Goal: Find specific page/section: Find specific page/section

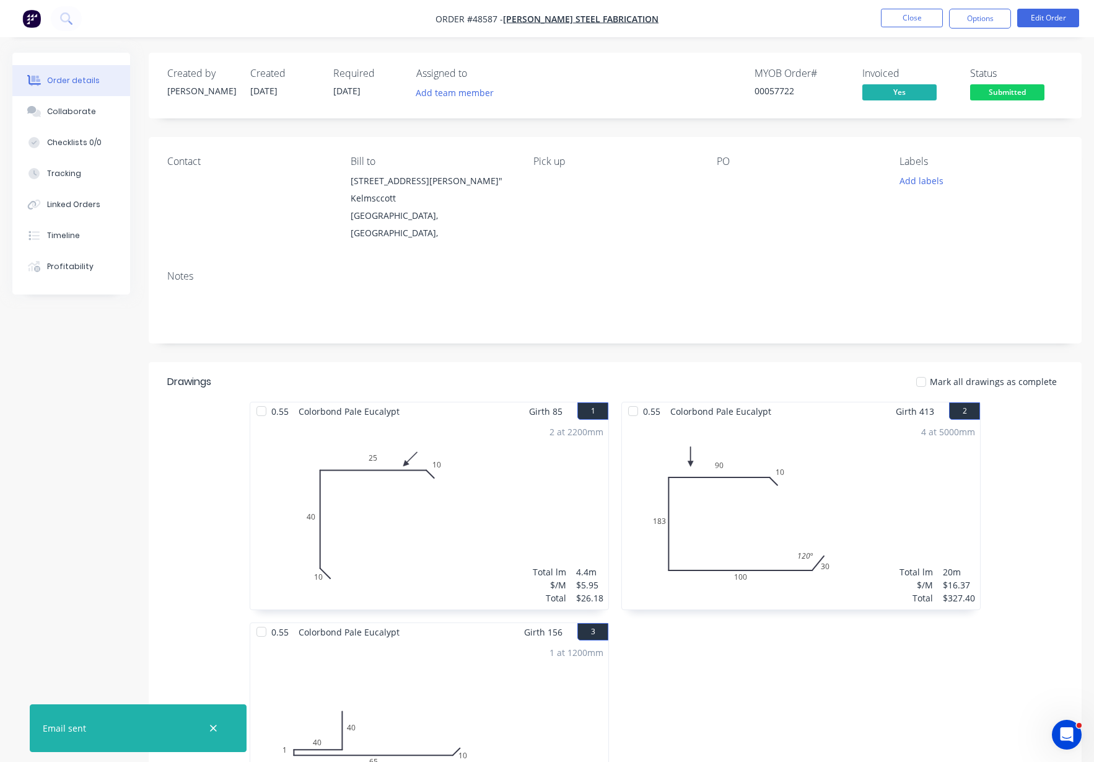
click at [913, 7] on nav "Order #48587 - Lupica Steel Fabrication Close Options Edit Order" at bounding box center [547, 18] width 1094 height 37
click at [913, 19] on button "Close" at bounding box center [912, 18] width 62 height 19
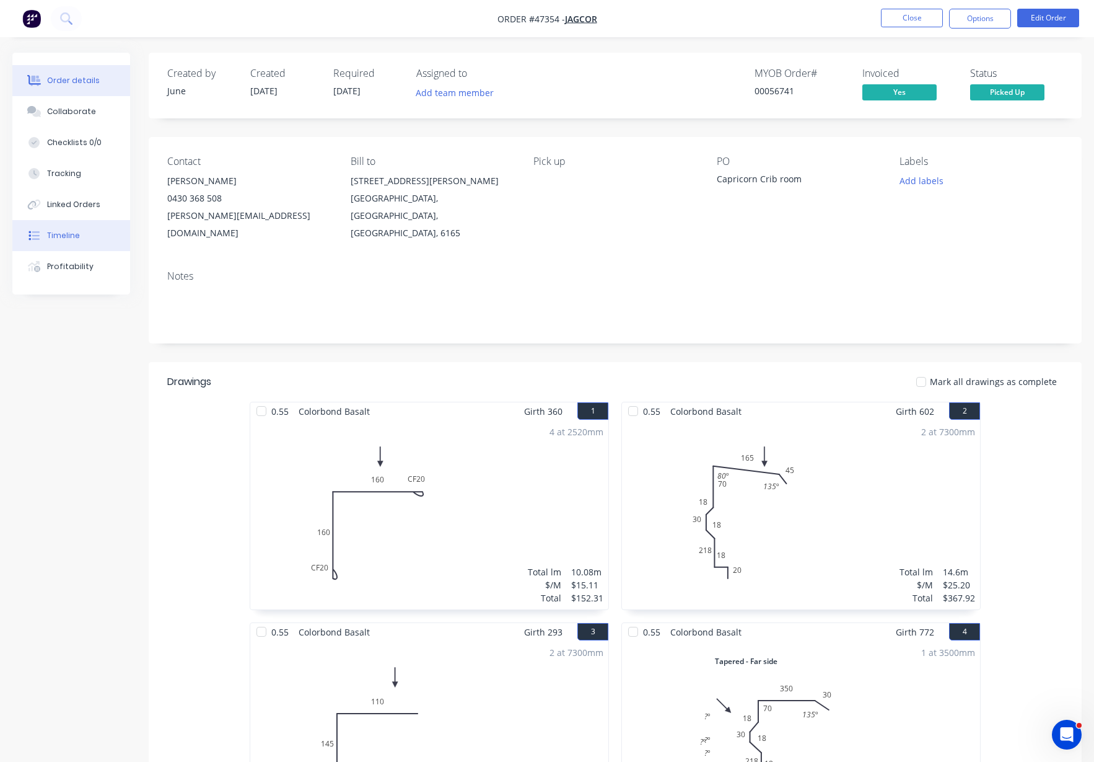
click at [56, 235] on div "Timeline" at bounding box center [63, 235] width 33 height 11
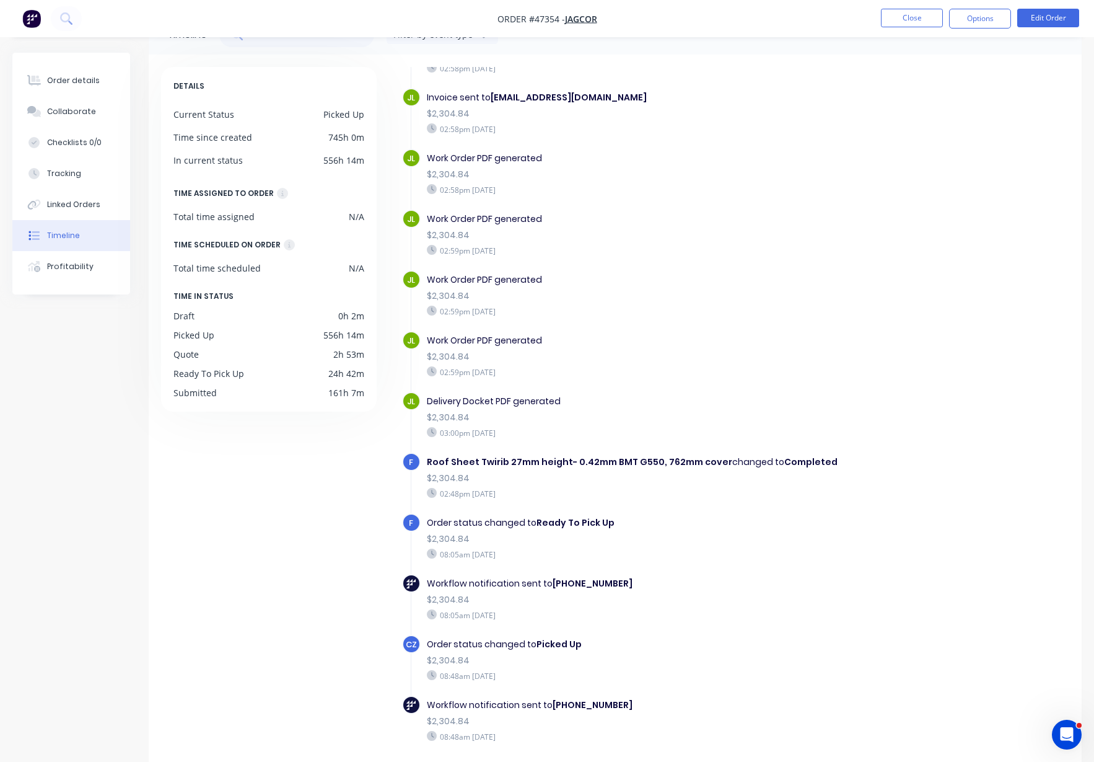
scroll to position [86, 0]
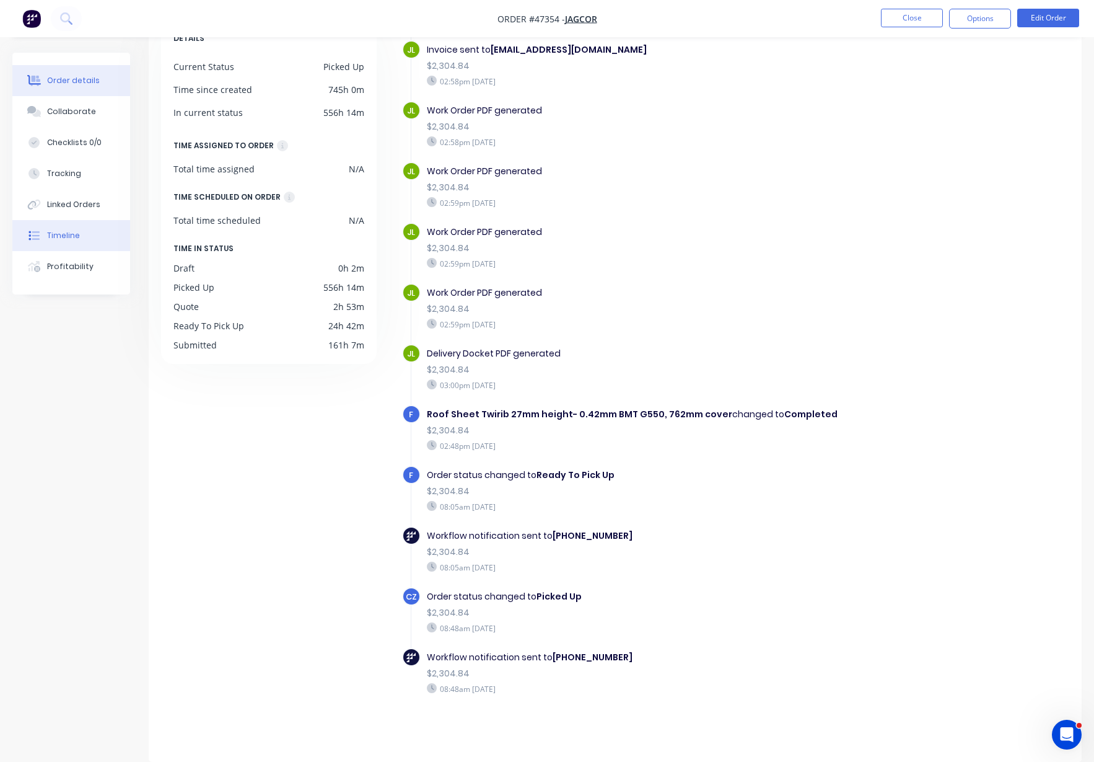
click at [84, 78] on div "Order details" at bounding box center [73, 80] width 53 height 11
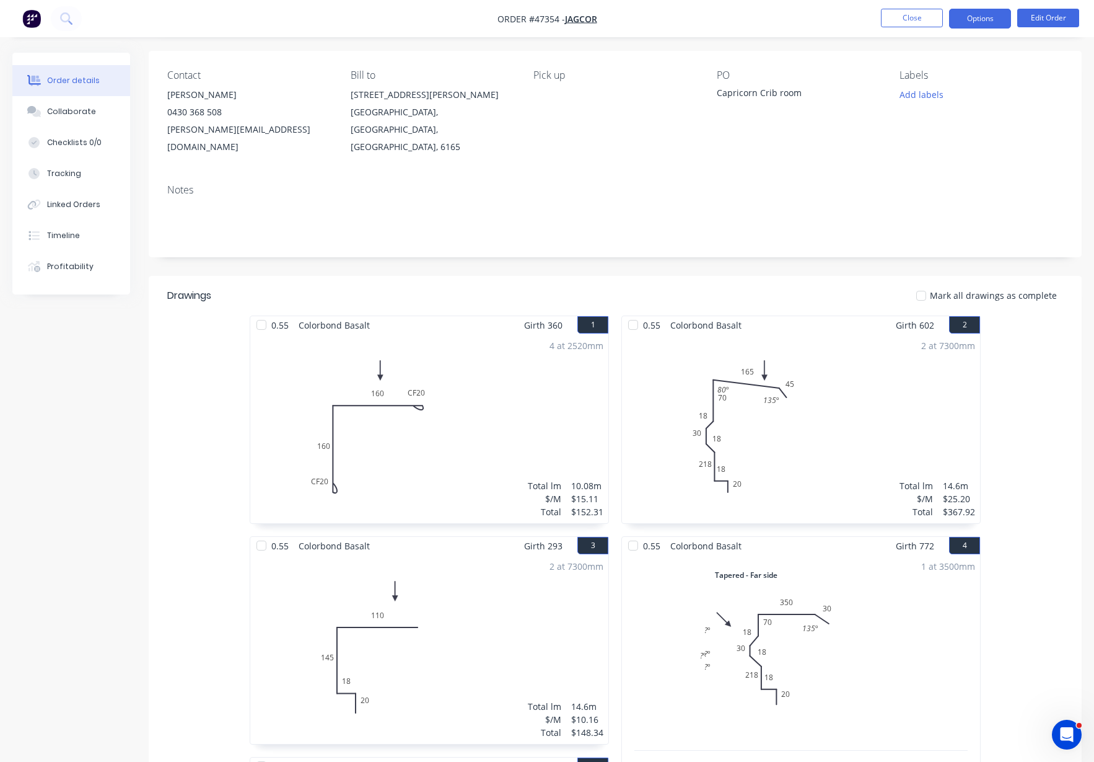
click at [1001, 14] on button "Options" at bounding box center [980, 19] width 62 height 20
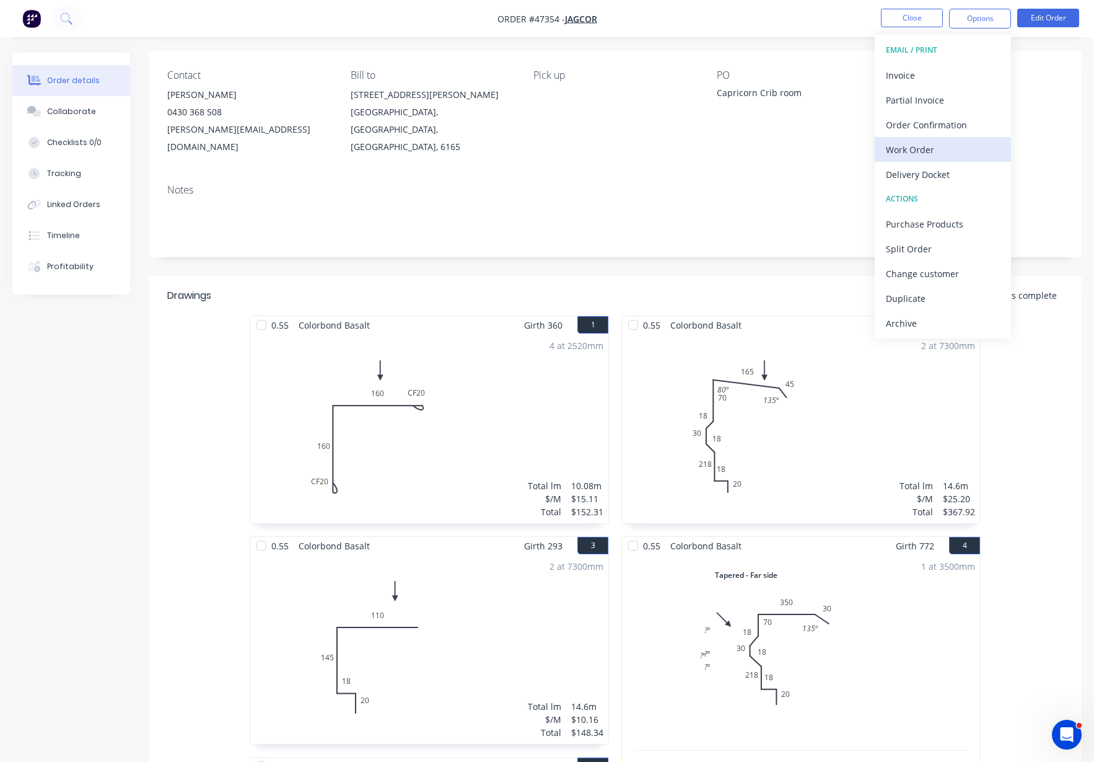
click at [931, 151] on div "Work Order" at bounding box center [943, 150] width 114 height 18
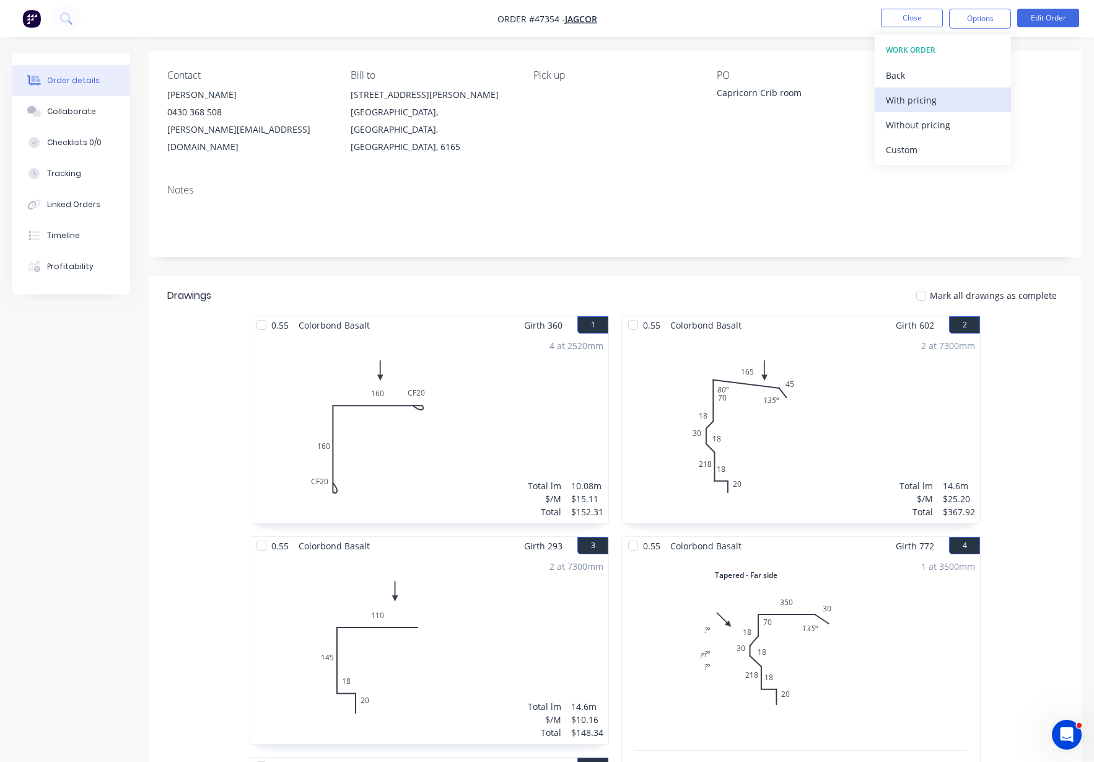
click at [931, 103] on div "With pricing" at bounding box center [943, 100] width 114 height 18
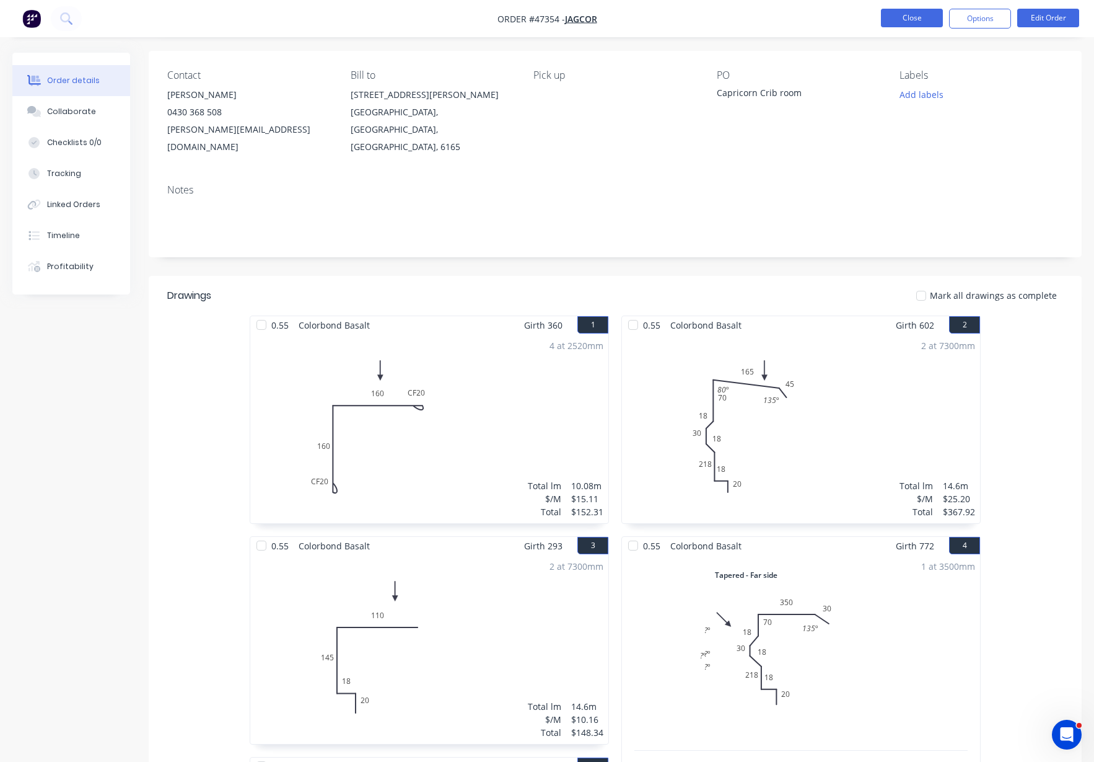
click at [924, 17] on button "Close" at bounding box center [912, 18] width 62 height 19
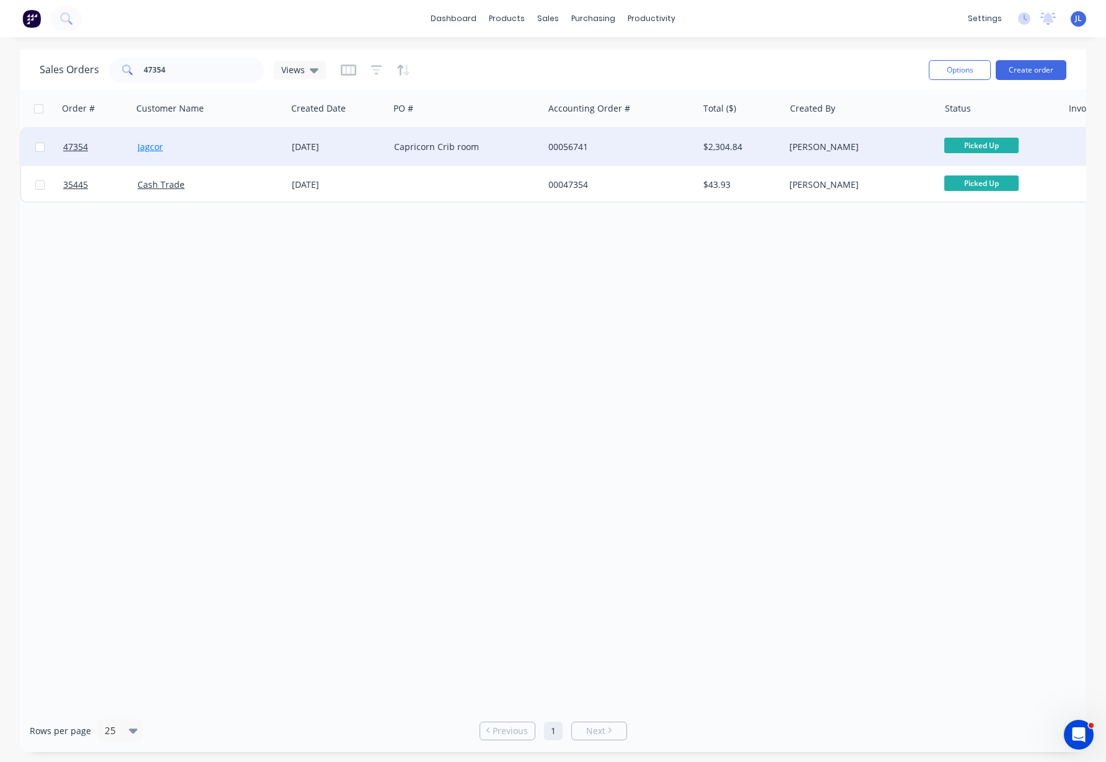
click at [152, 149] on link "Jagcor" at bounding box center [150, 147] width 25 height 12
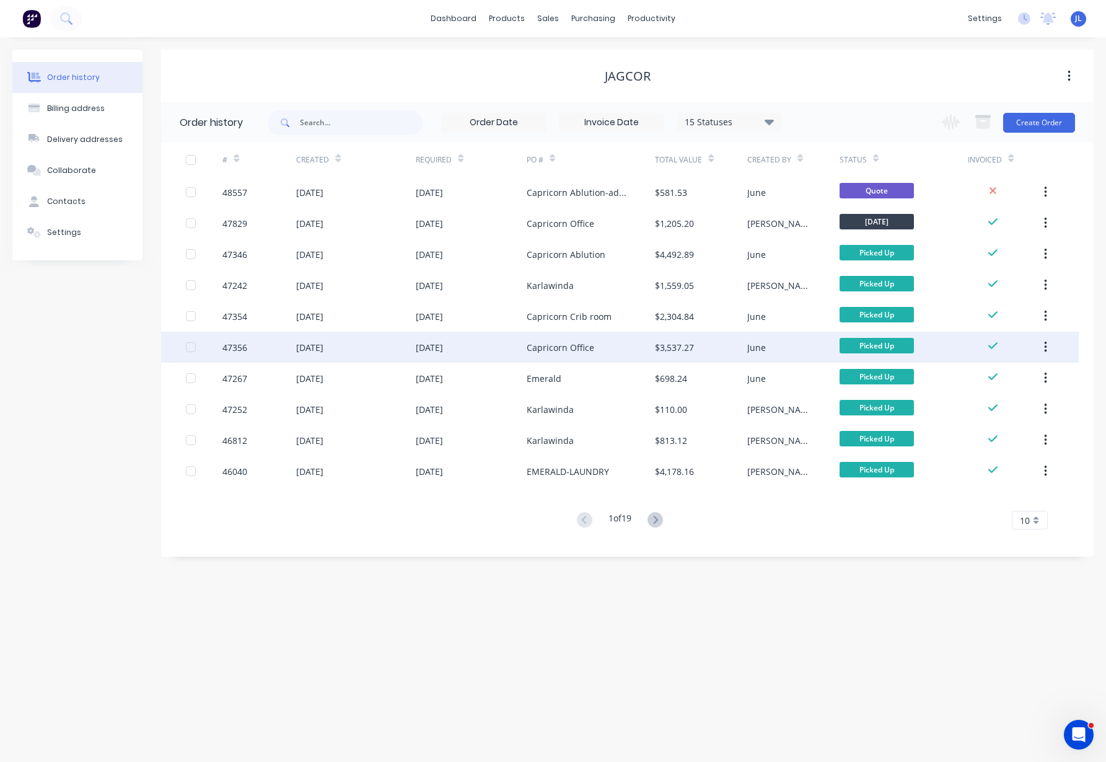
click at [226, 346] on div "47356" at bounding box center [234, 347] width 25 height 13
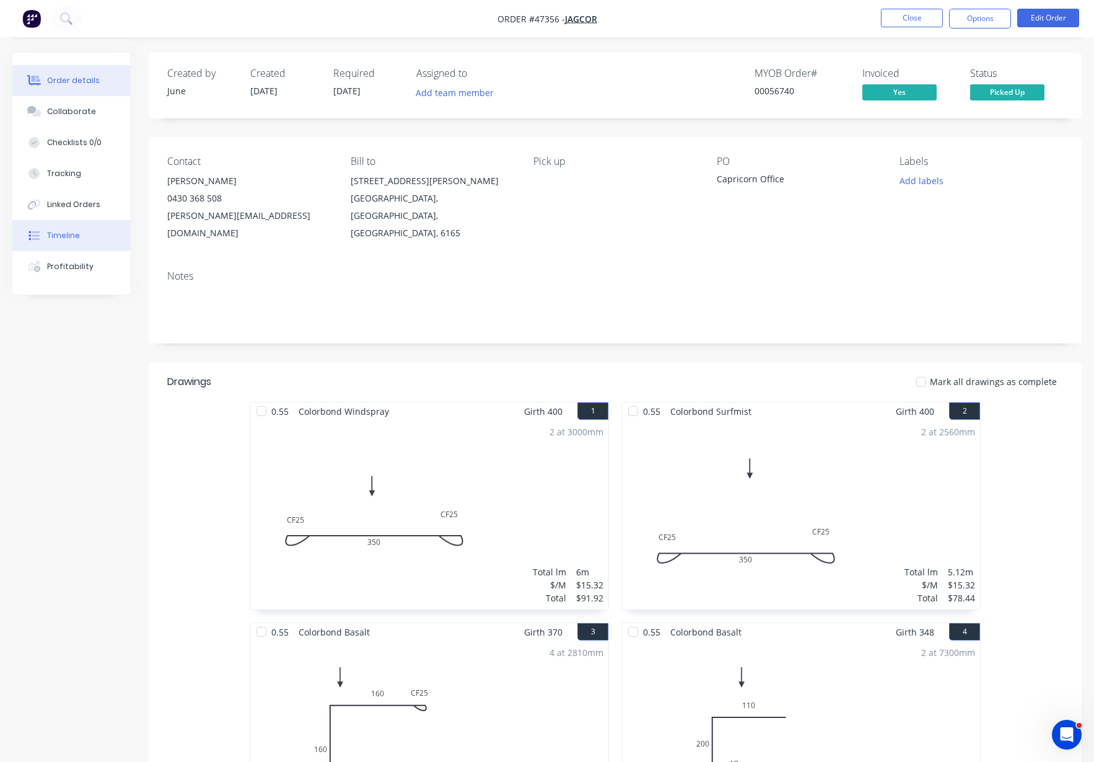
click at [86, 236] on button "Timeline" at bounding box center [71, 235] width 118 height 31
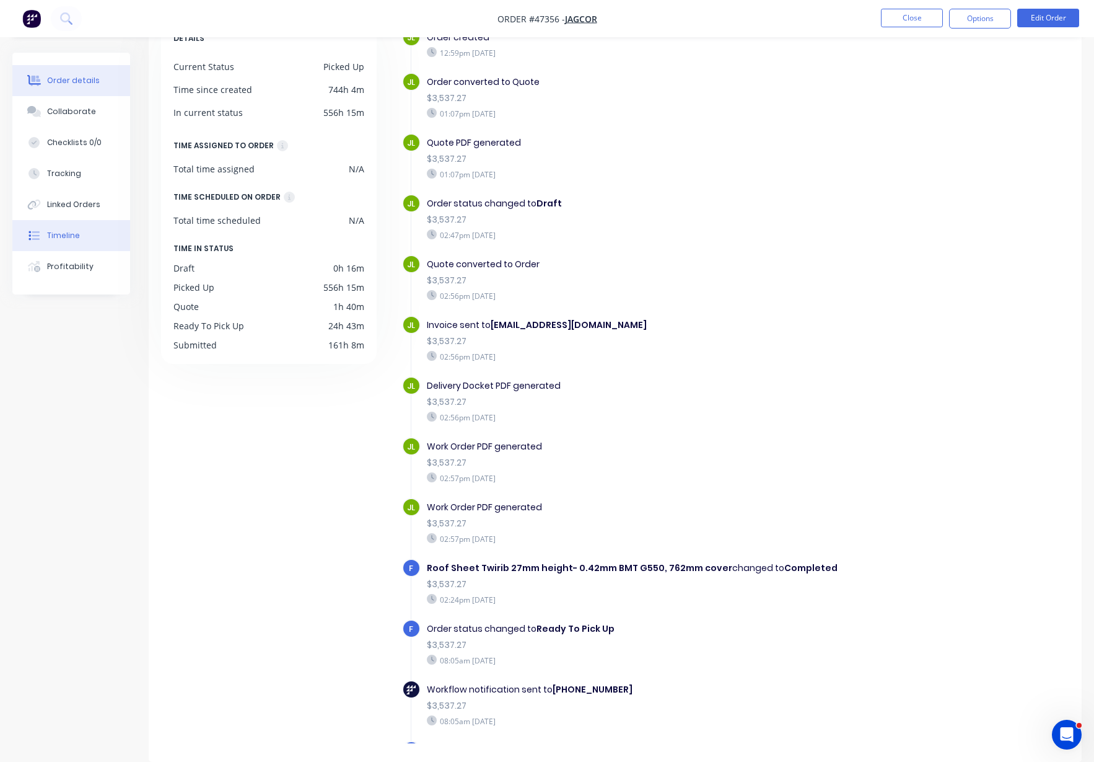
click at [75, 76] on div "Order details" at bounding box center [73, 80] width 53 height 11
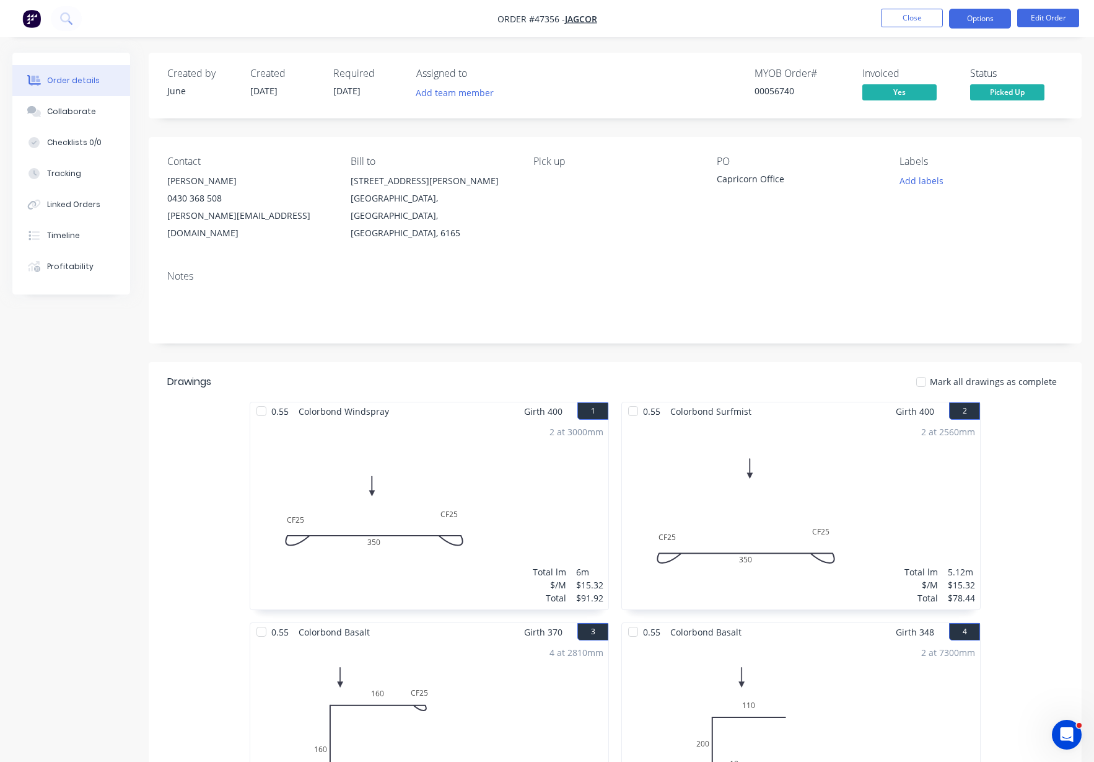
click at [993, 11] on button "Options" at bounding box center [980, 19] width 62 height 20
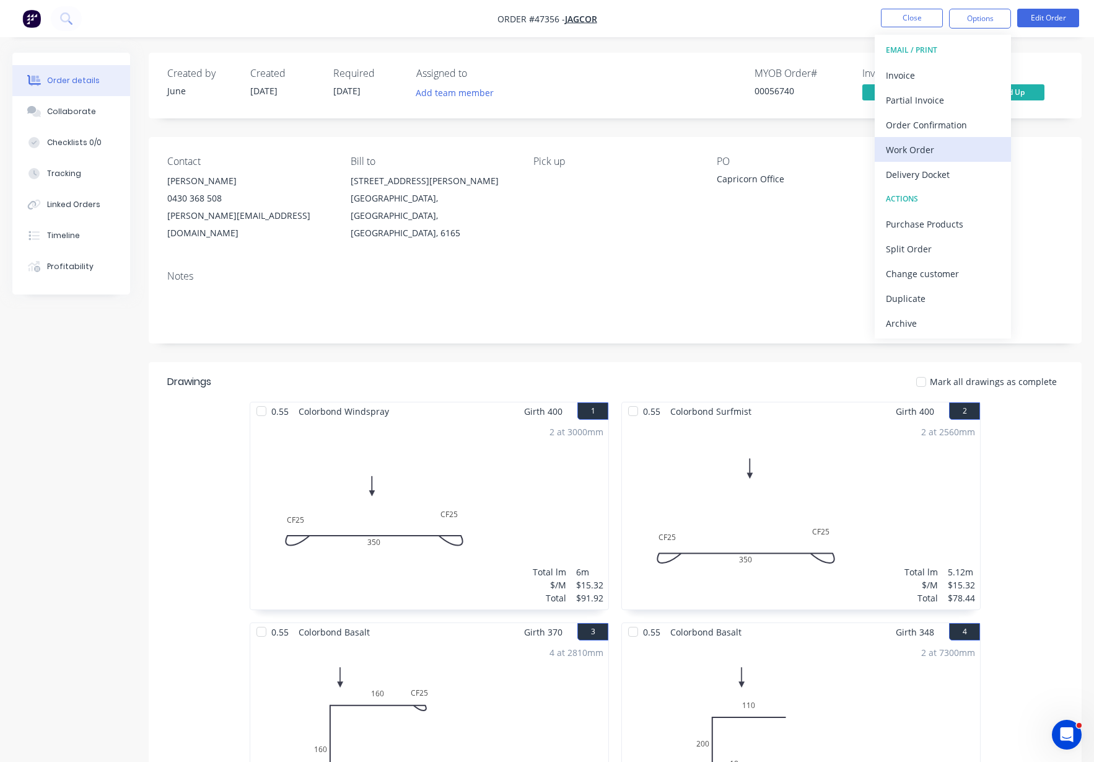
click at [923, 146] on div "Work Order" at bounding box center [943, 150] width 114 height 18
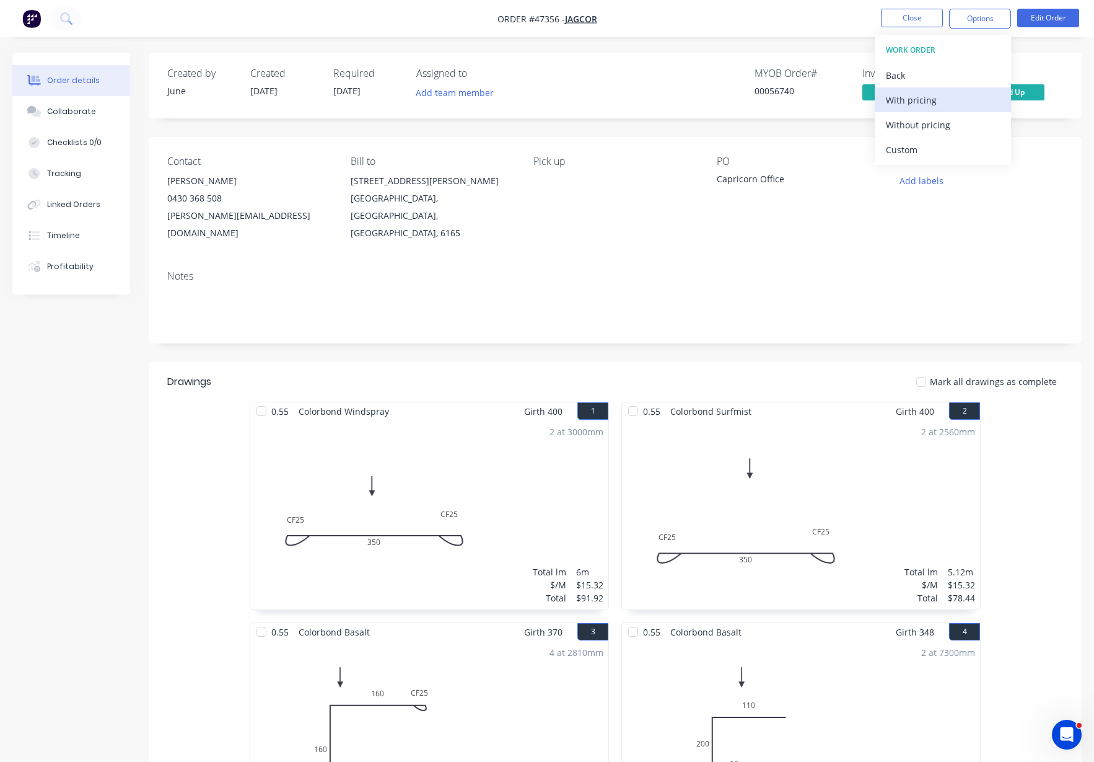
click at [918, 103] on div "With pricing" at bounding box center [943, 100] width 114 height 18
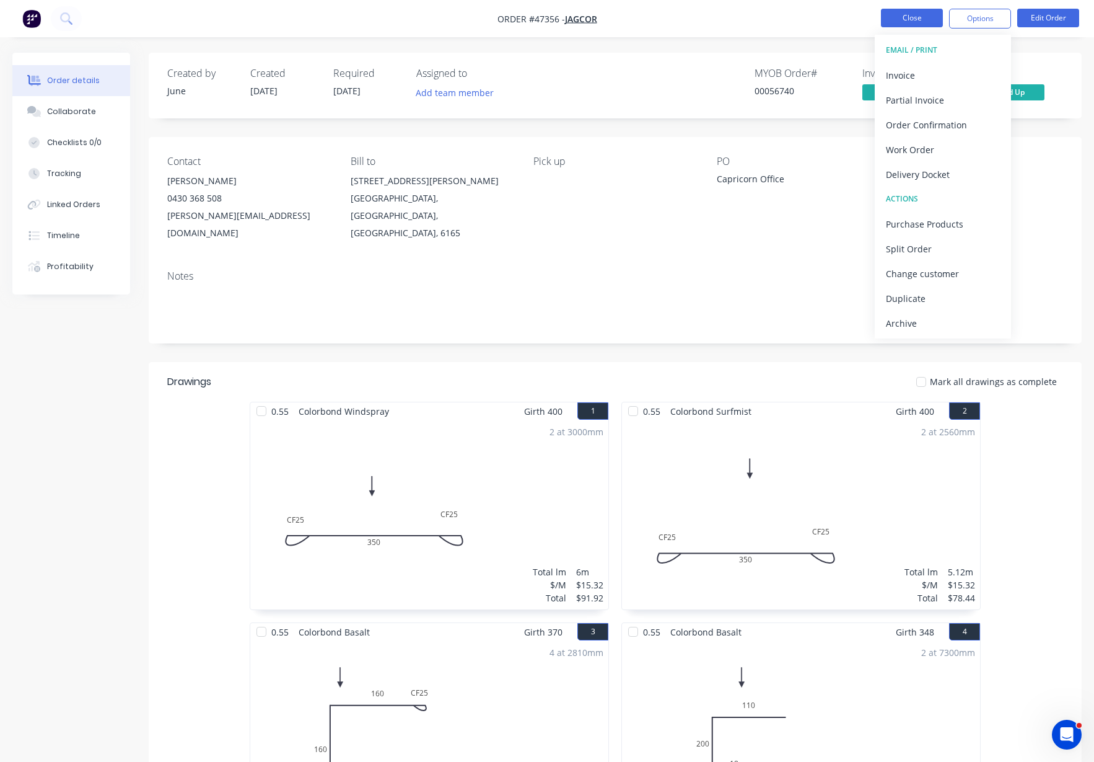
click at [900, 20] on button "Close" at bounding box center [912, 18] width 62 height 19
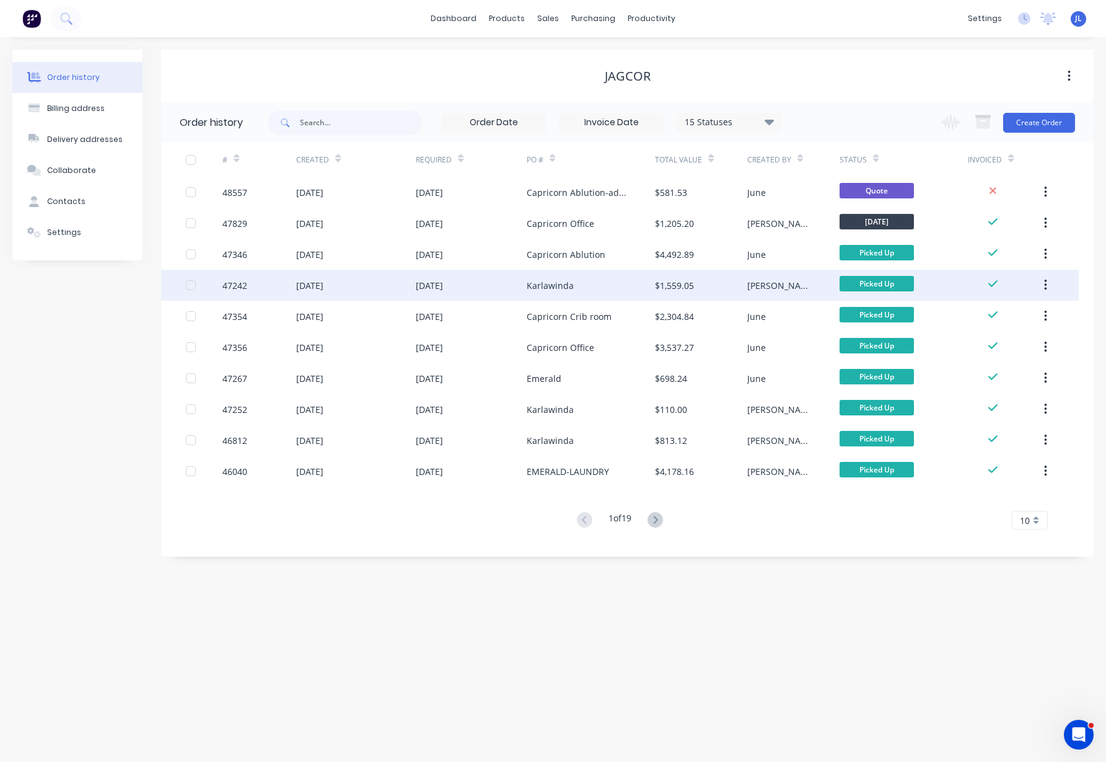
click at [600, 279] on div "Karlawinda" at bounding box center [591, 285] width 129 height 31
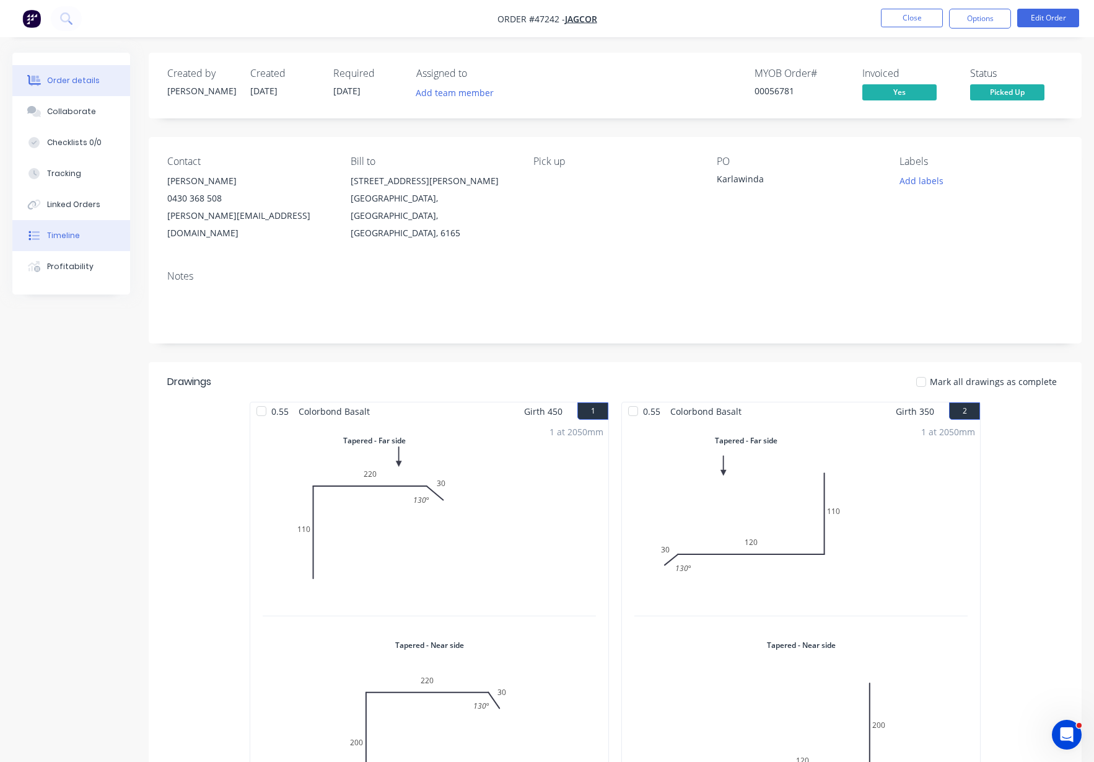
click at [86, 239] on button "Timeline" at bounding box center [71, 235] width 118 height 31
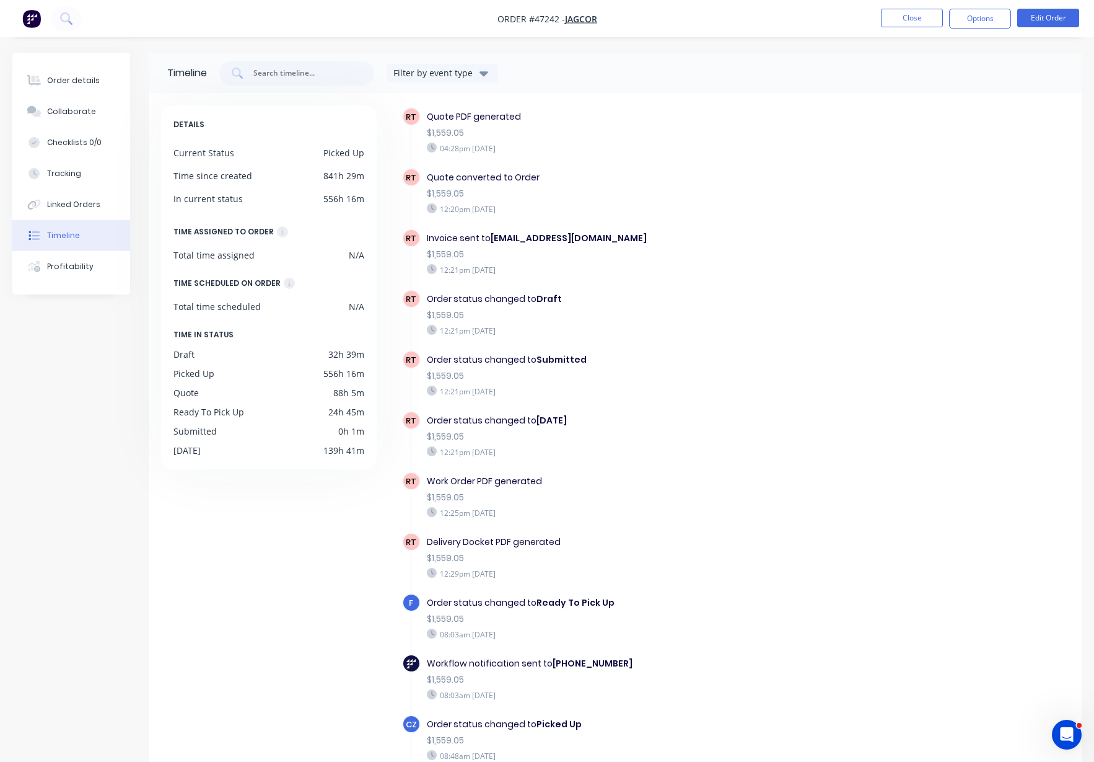
scroll to position [441, 0]
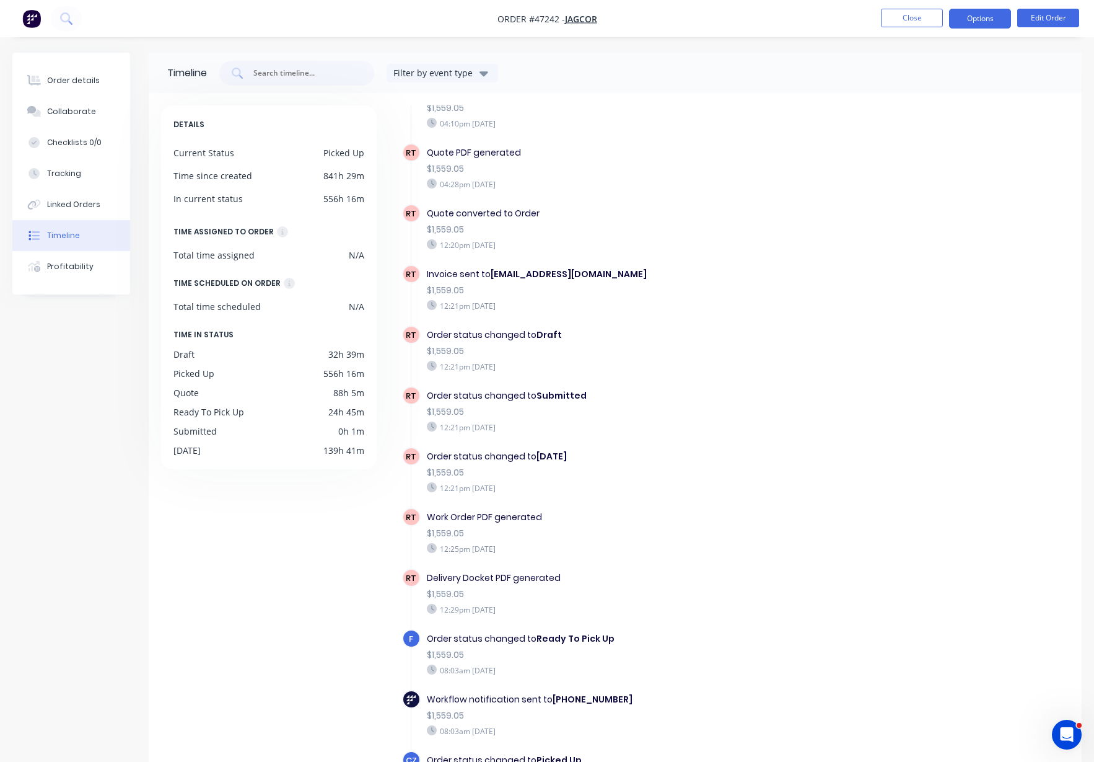
click at [1003, 17] on button "Options" at bounding box center [980, 19] width 62 height 20
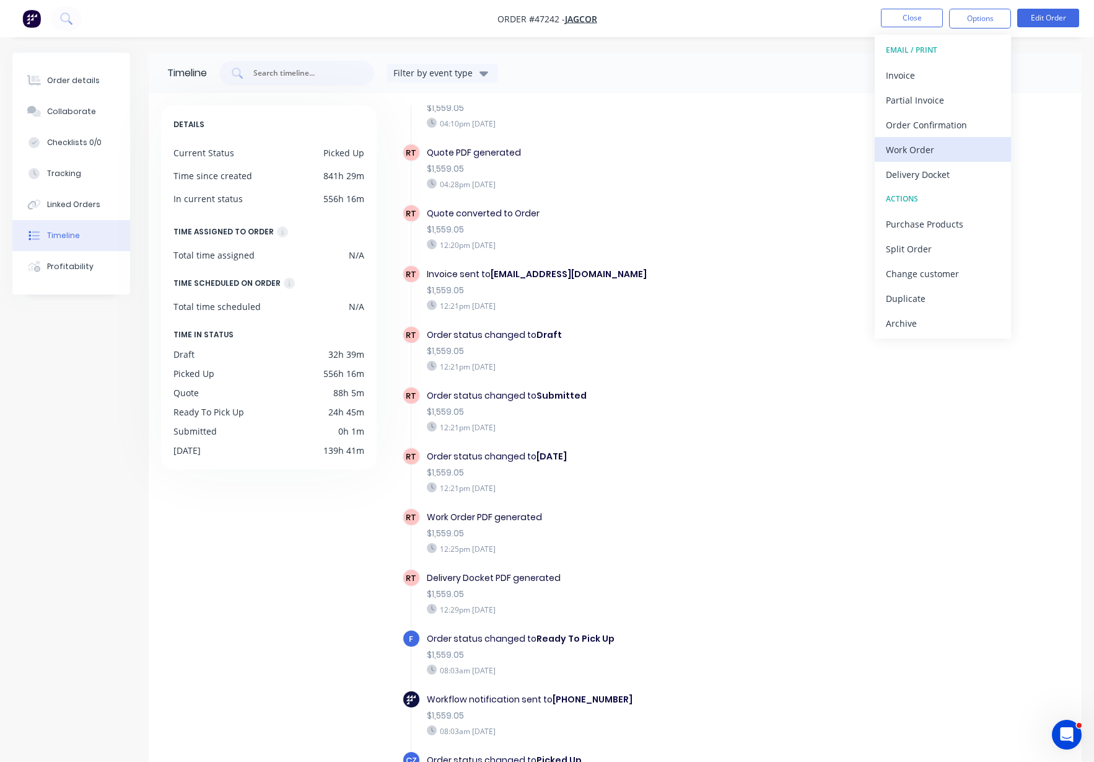
click at [929, 147] on div "Work Order" at bounding box center [943, 150] width 114 height 18
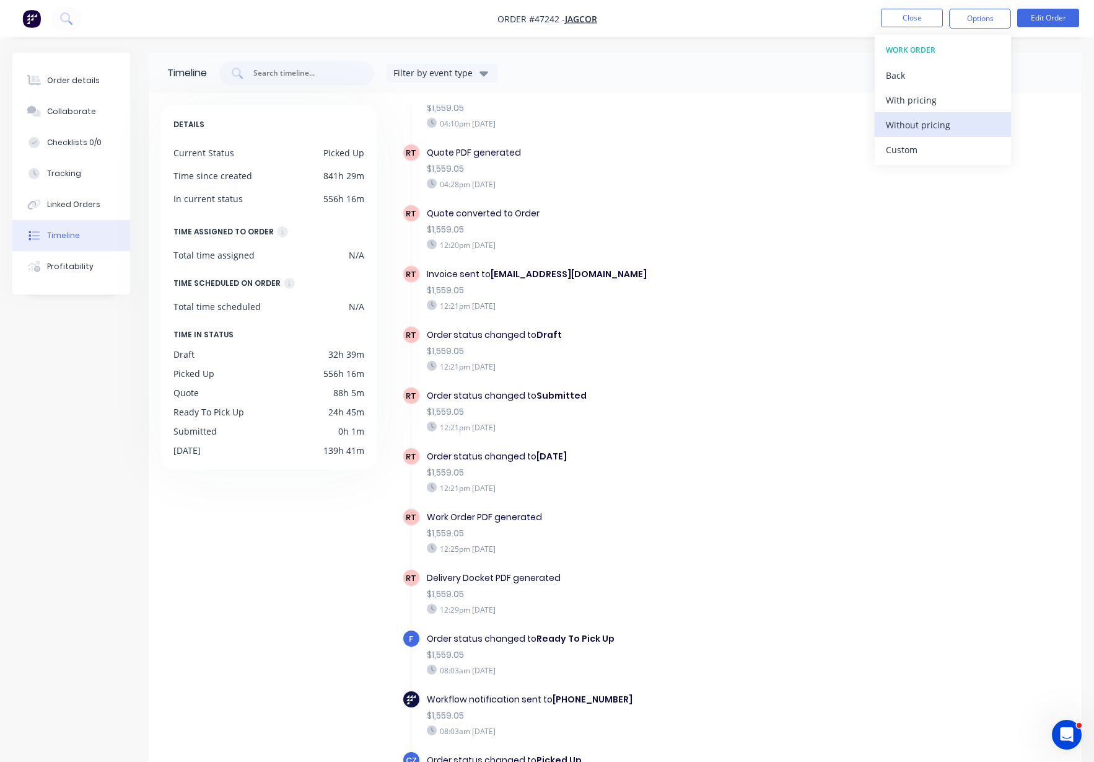
click at [918, 126] on div "Without pricing" at bounding box center [943, 125] width 114 height 18
click at [903, 22] on button "Close" at bounding box center [912, 18] width 62 height 19
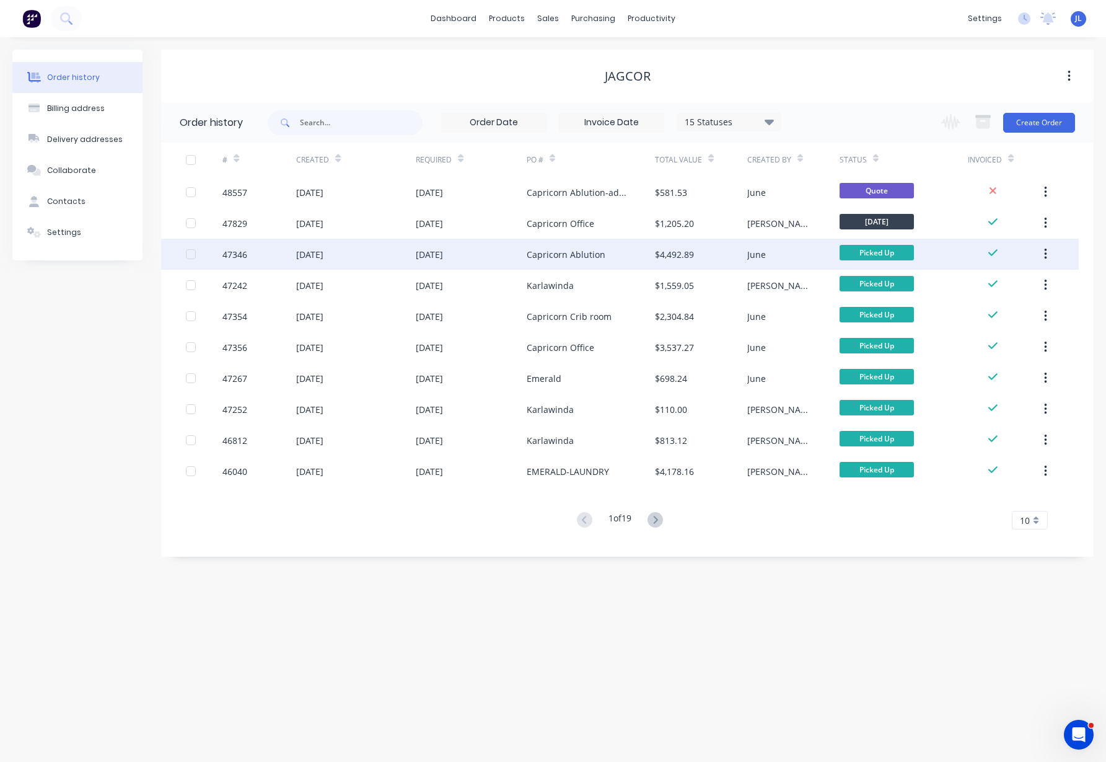
click at [587, 253] on div "Capricorn Ablution" at bounding box center [566, 254] width 79 height 13
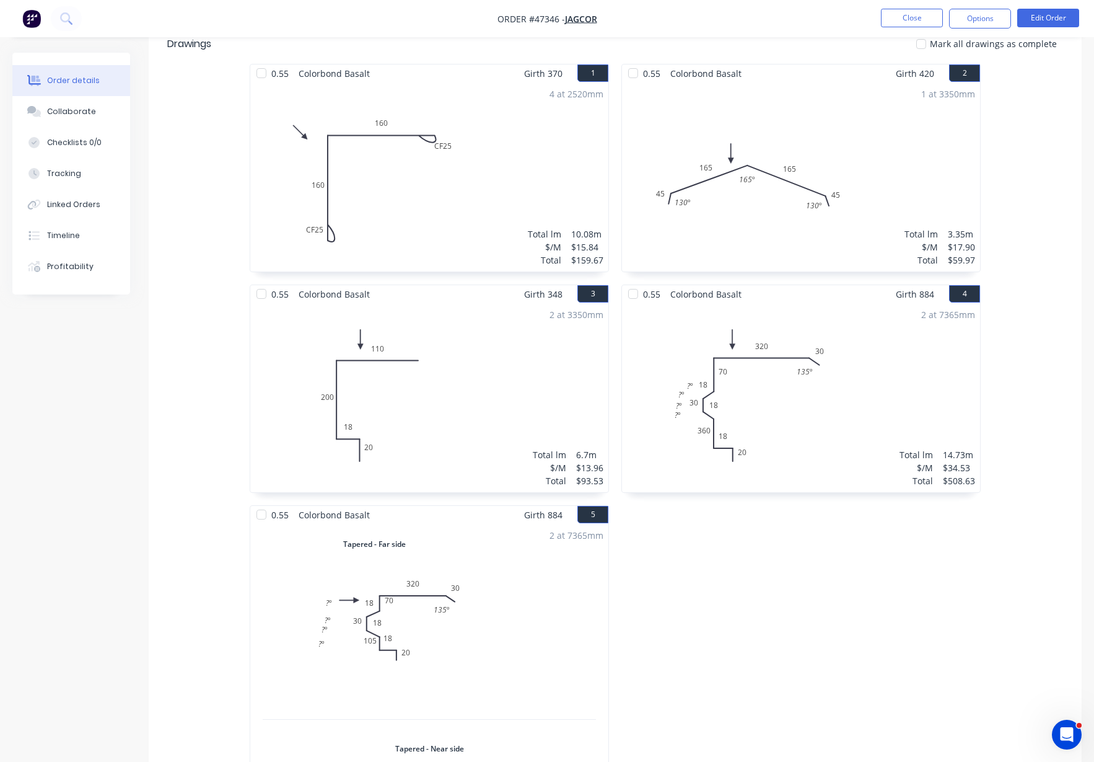
scroll to position [387, 0]
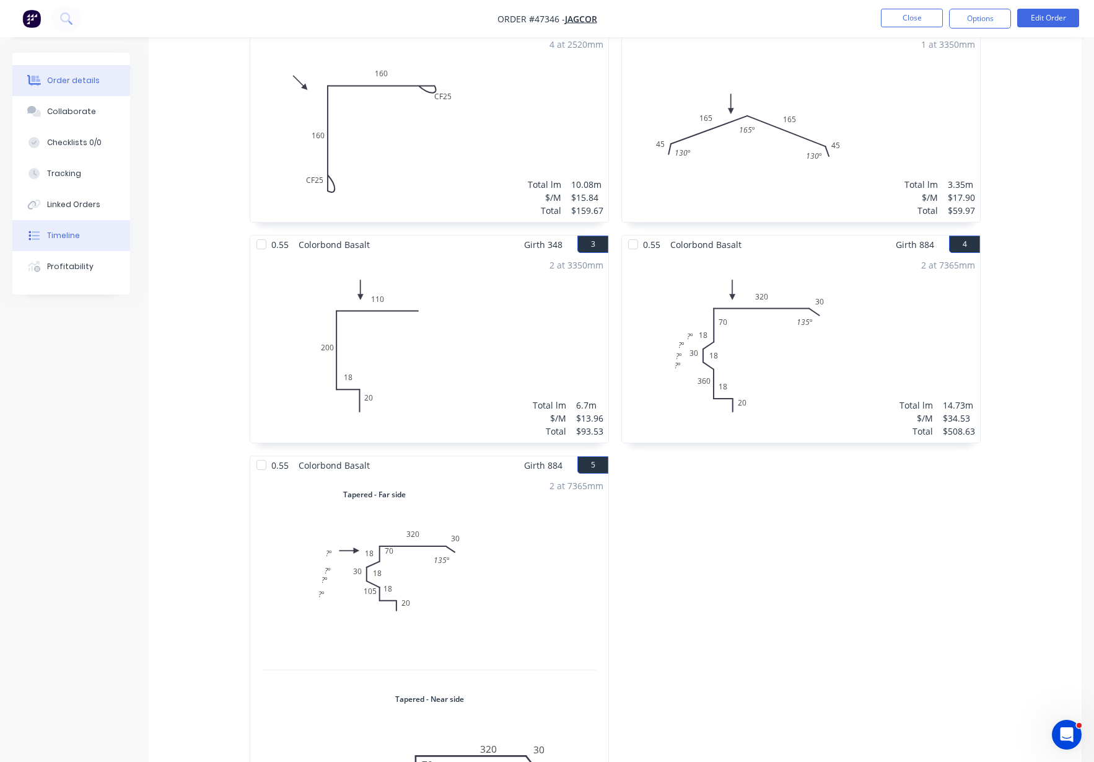
click at [58, 231] on div "Timeline" at bounding box center [63, 235] width 33 height 11
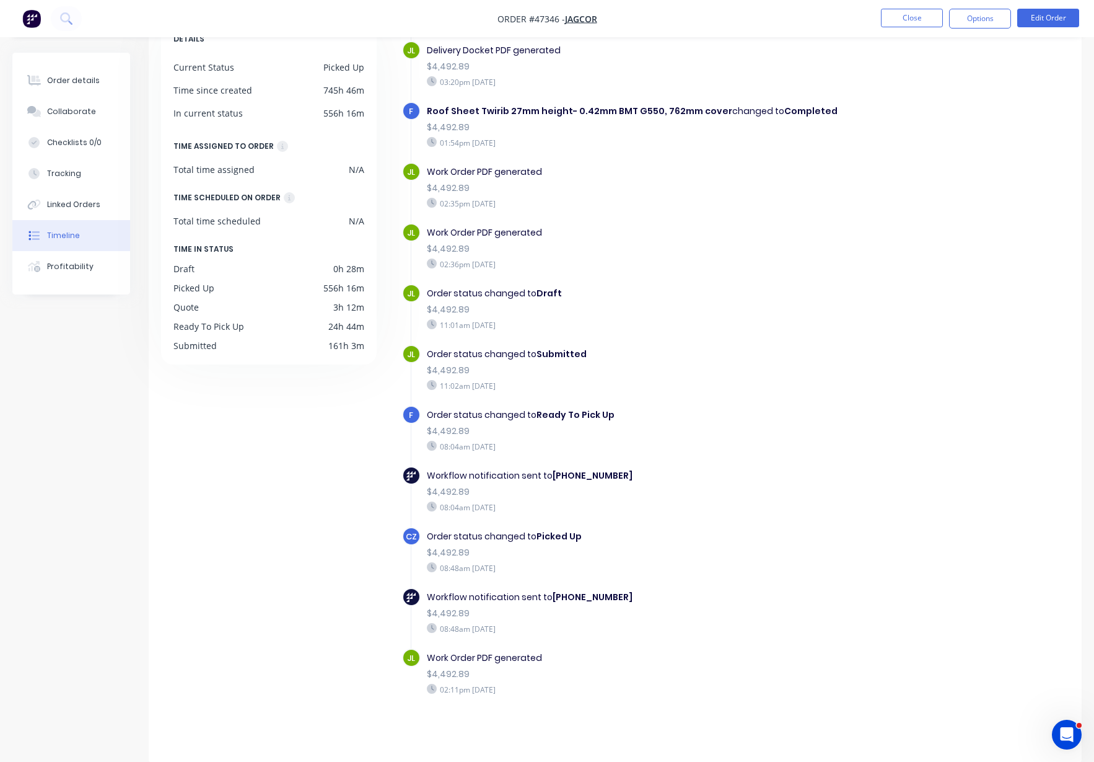
scroll to position [86, 0]
click at [45, 73] on button "Order details" at bounding box center [71, 80] width 118 height 31
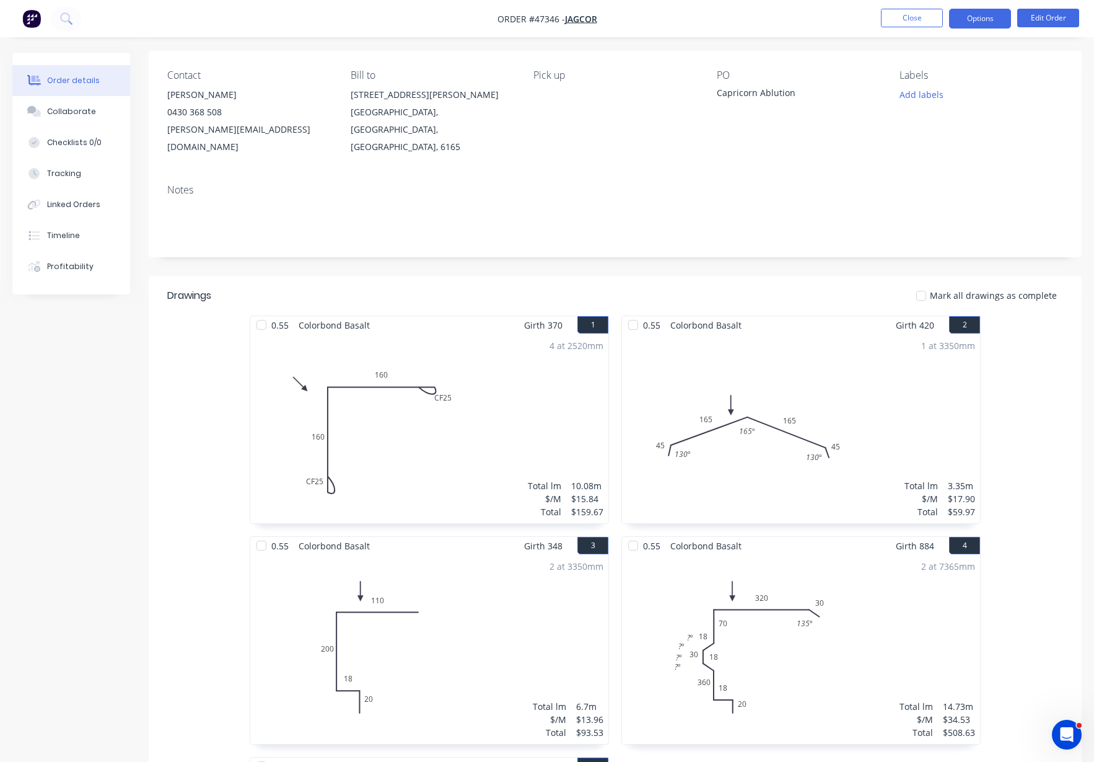
click at [1009, 17] on button "Options" at bounding box center [980, 19] width 62 height 20
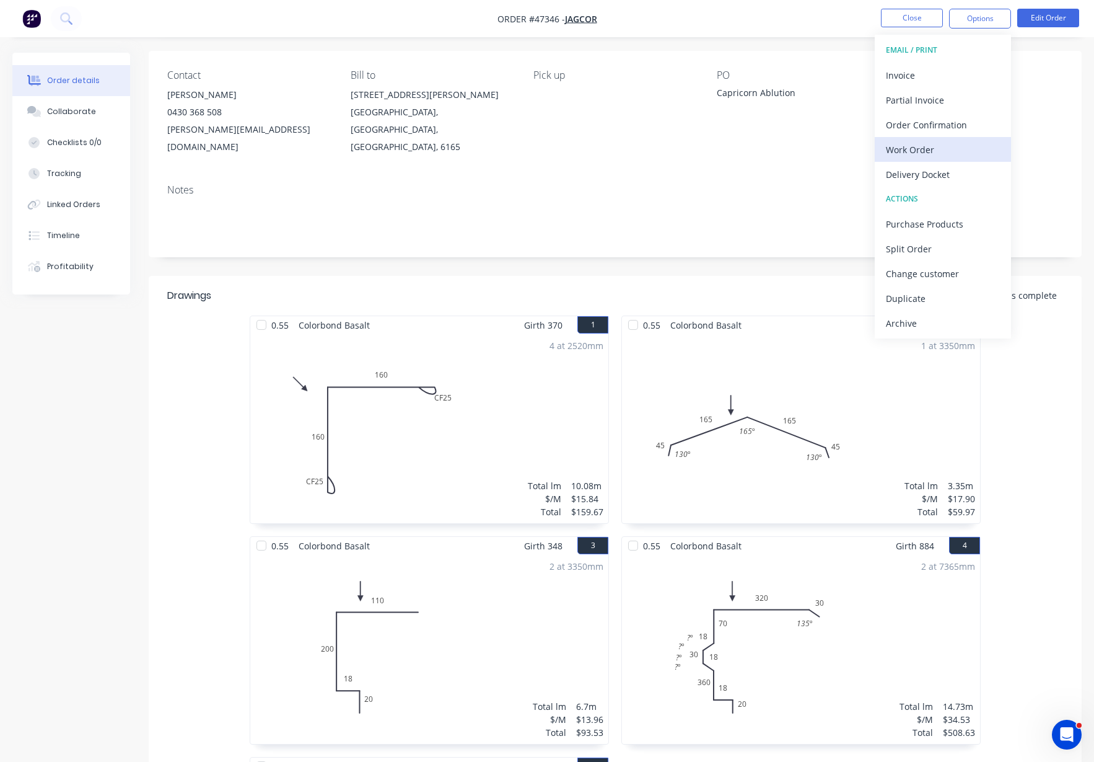
click at [953, 143] on div "Work Order" at bounding box center [943, 150] width 114 height 18
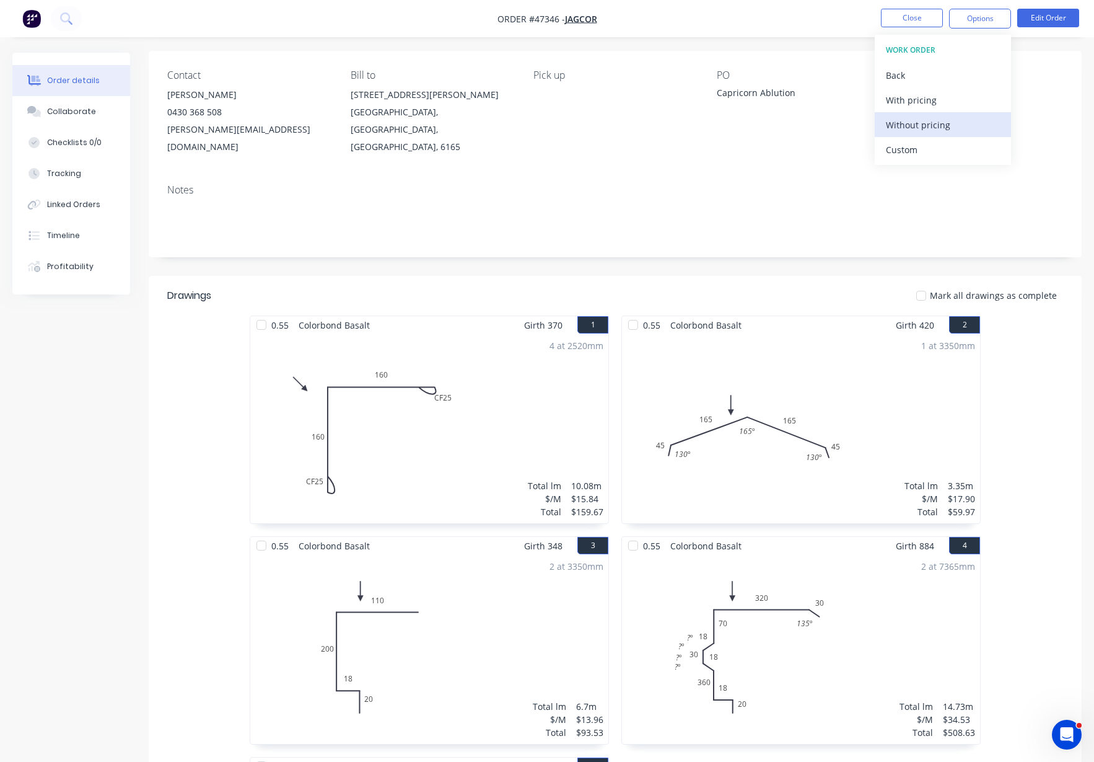
click at [951, 123] on div "Without pricing" at bounding box center [943, 125] width 114 height 18
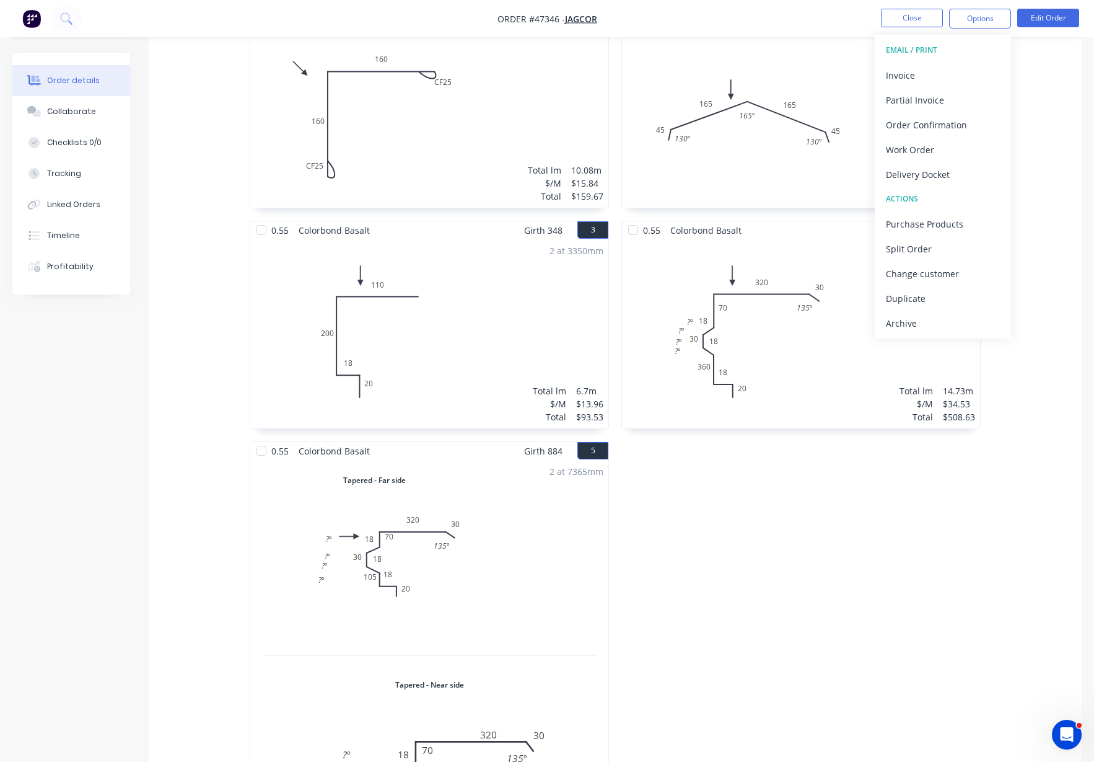
scroll to position [473, 0]
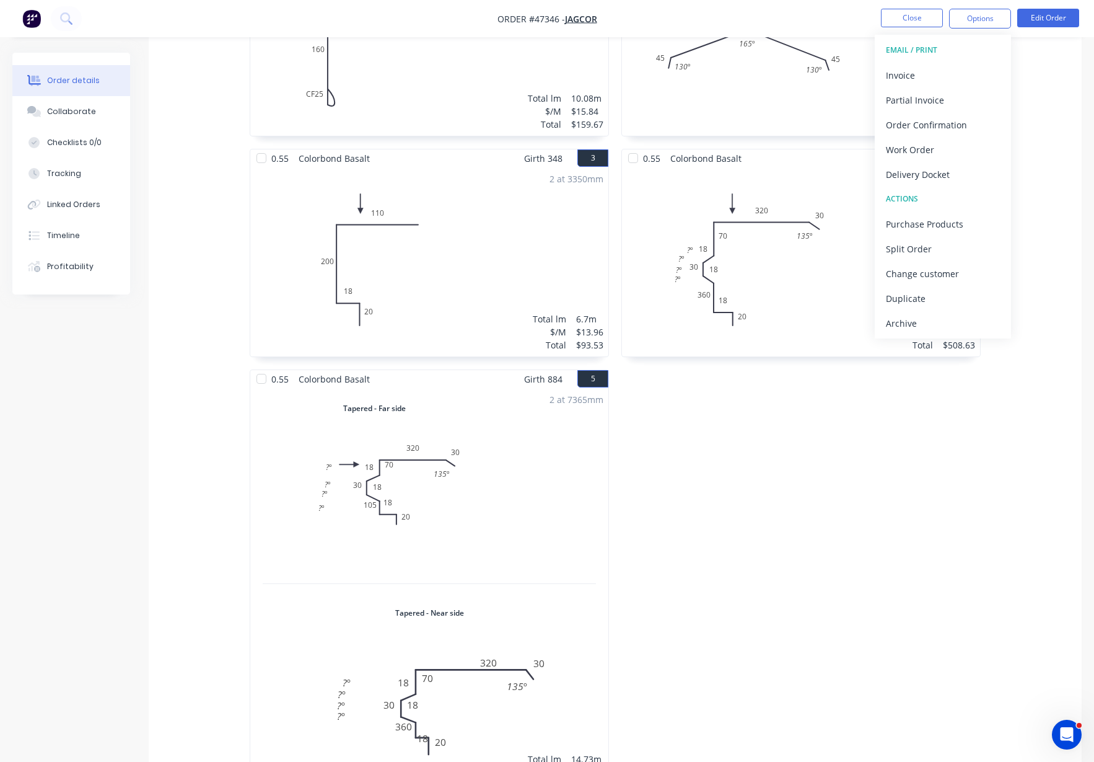
click at [201, 319] on div "0.55 Colorbond Basalt Girth 370 1 0 CF 25 160 CF 25 160 0 CF 25 160 CF 25 160 4…" at bounding box center [615, 368] width 933 height 881
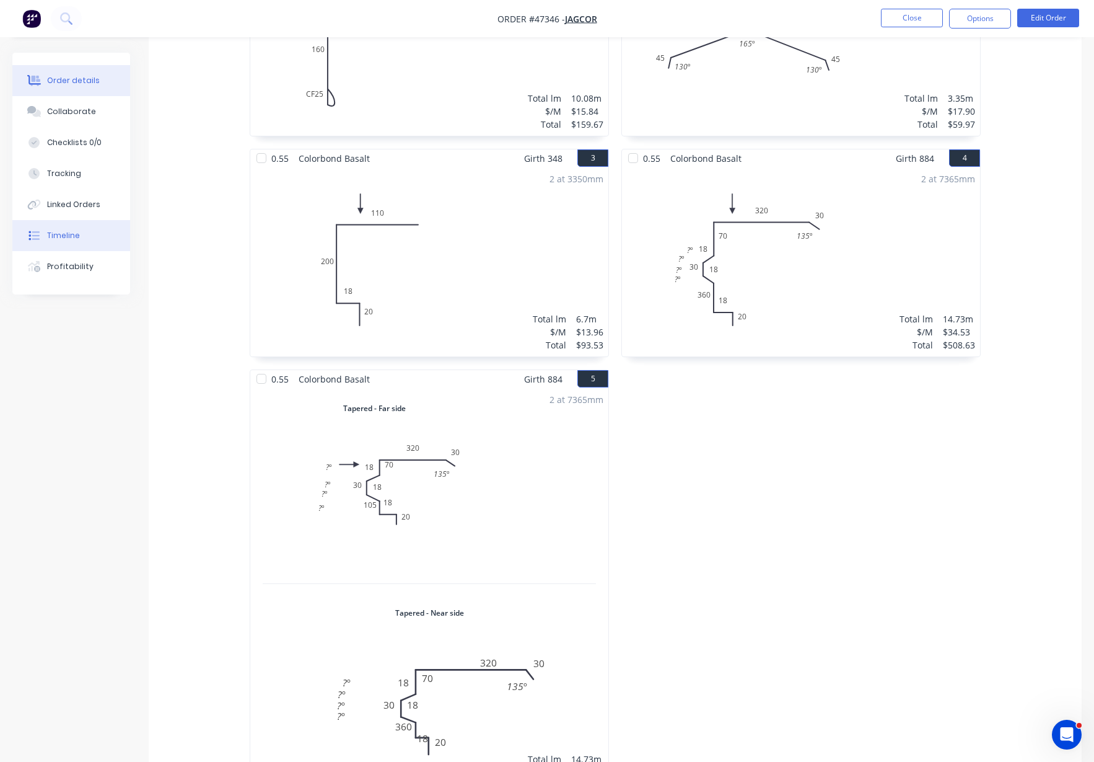
click at [46, 227] on button "Timeline" at bounding box center [71, 235] width 118 height 31
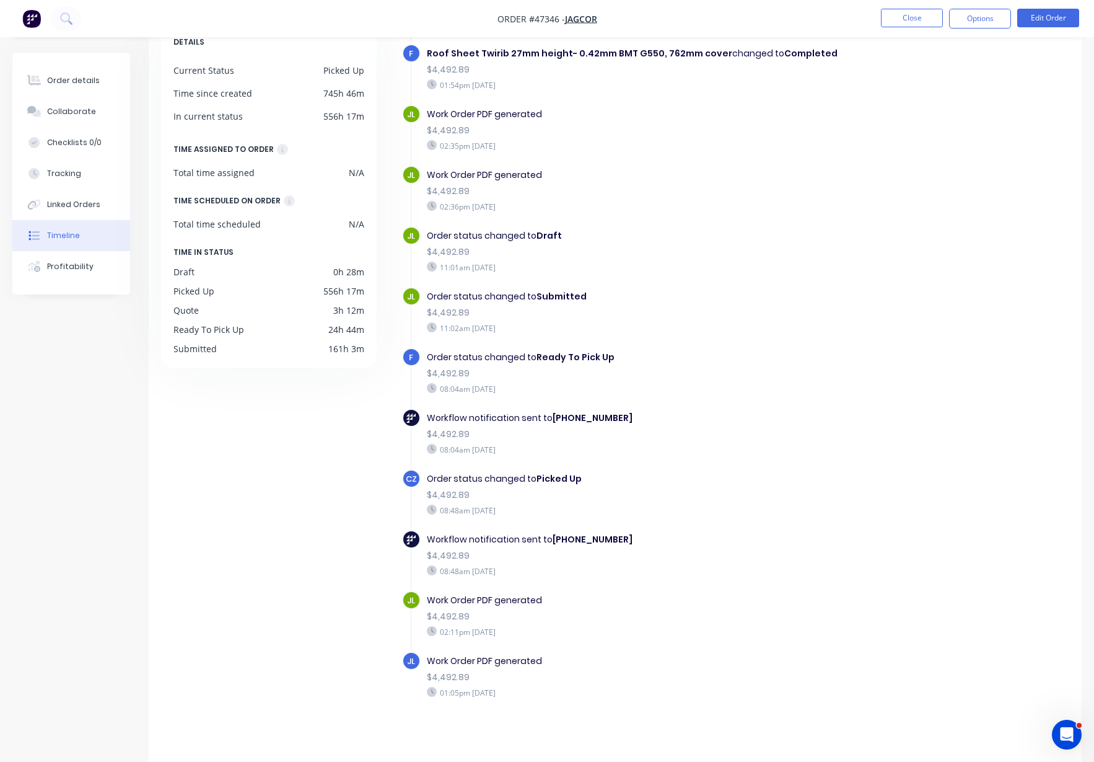
scroll to position [86, 0]
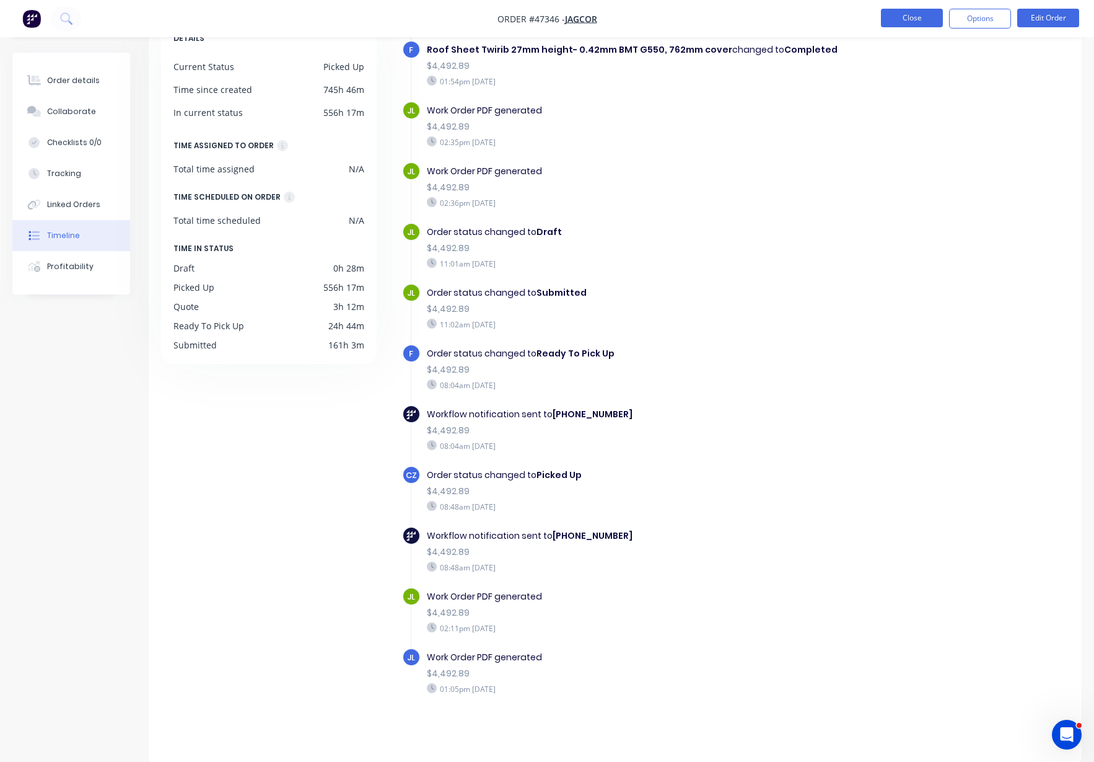
click at [909, 17] on button "Close" at bounding box center [912, 18] width 62 height 19
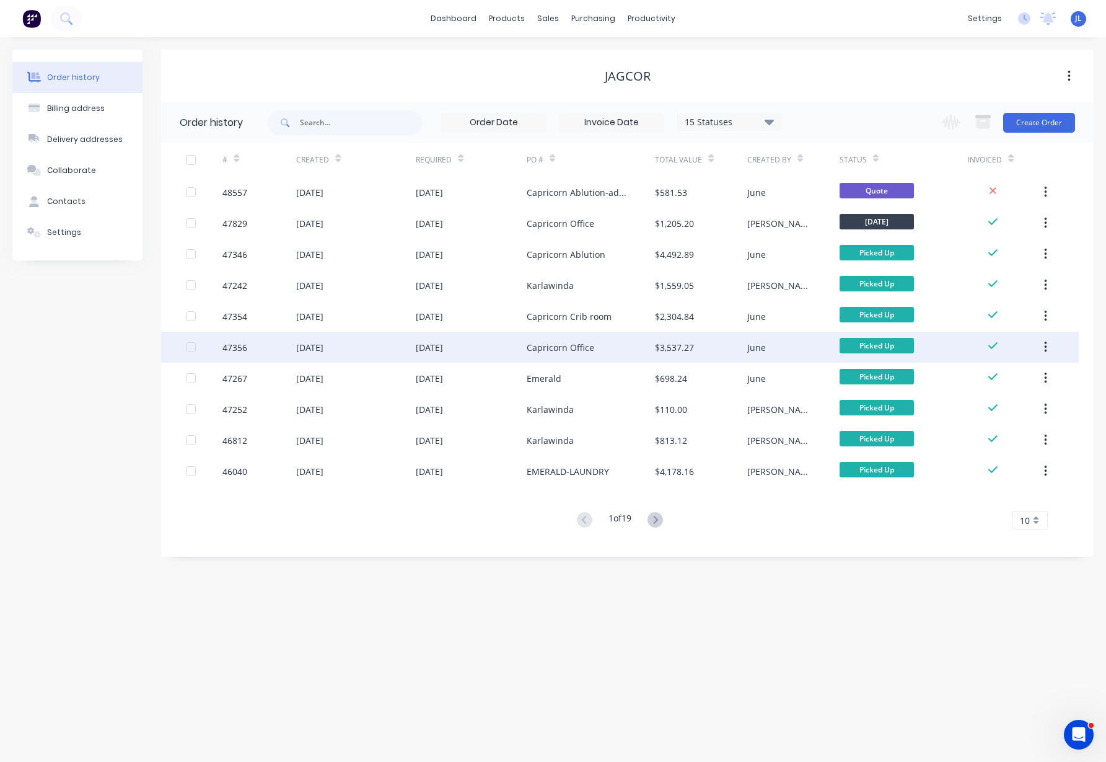
click at [245, 349] on div "47356" at bounding box center [234, 347] width 25 height 13
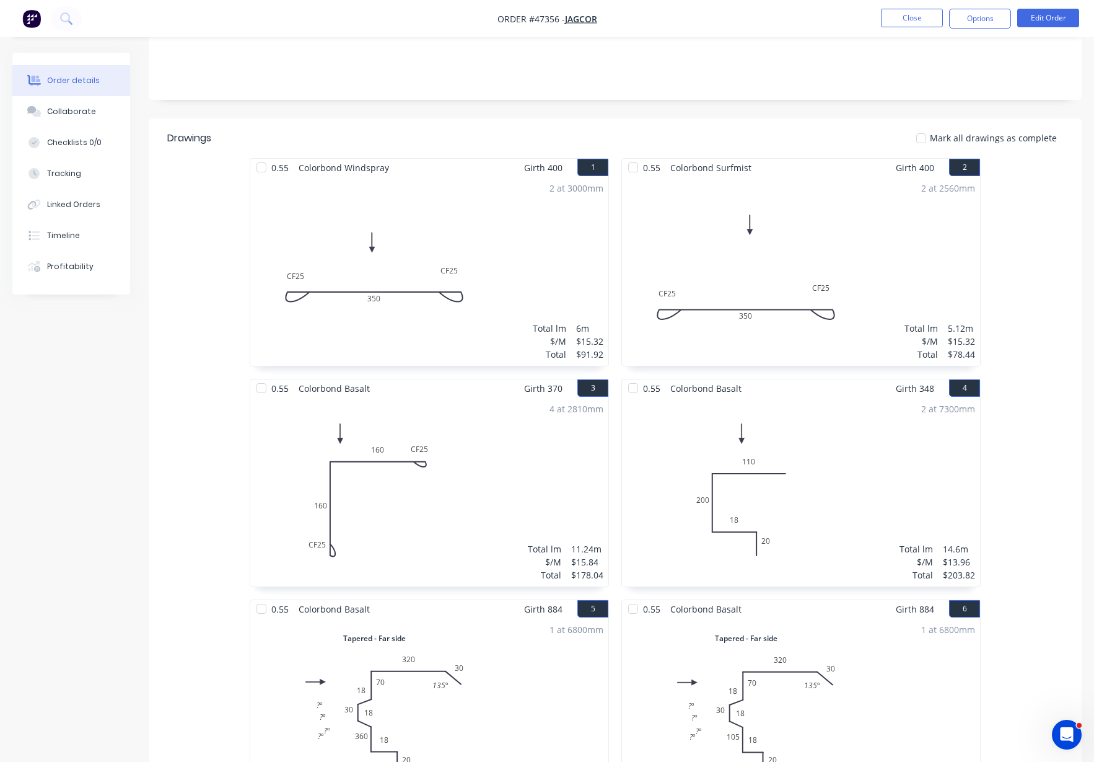
scroll to position [232, 0]
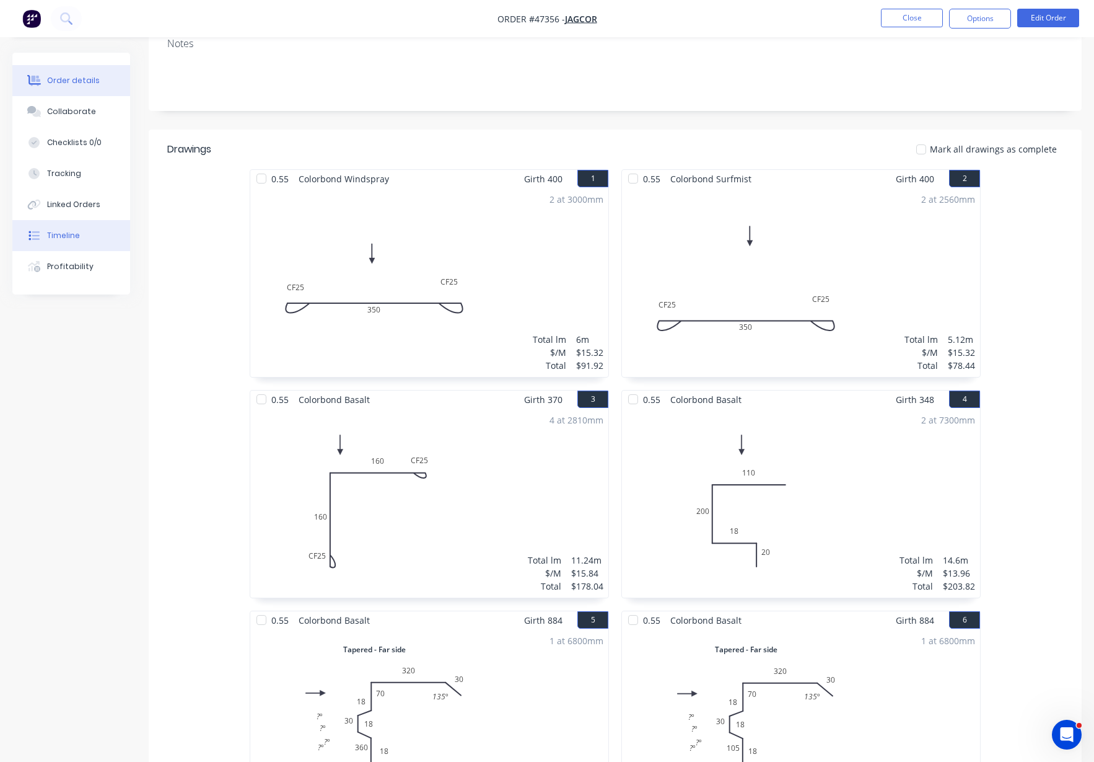
click at [81, 233] on button "Timeline" at bounding box center [71, 235] width 118 height 31
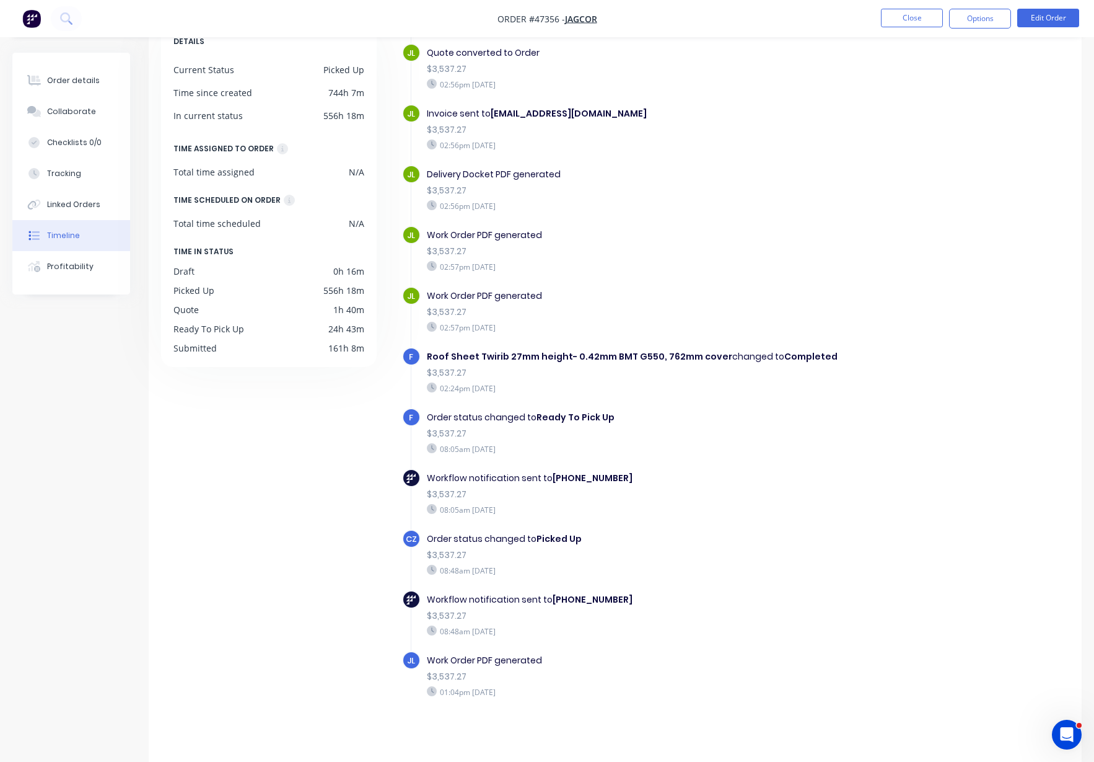
scroll to position [86, 0]
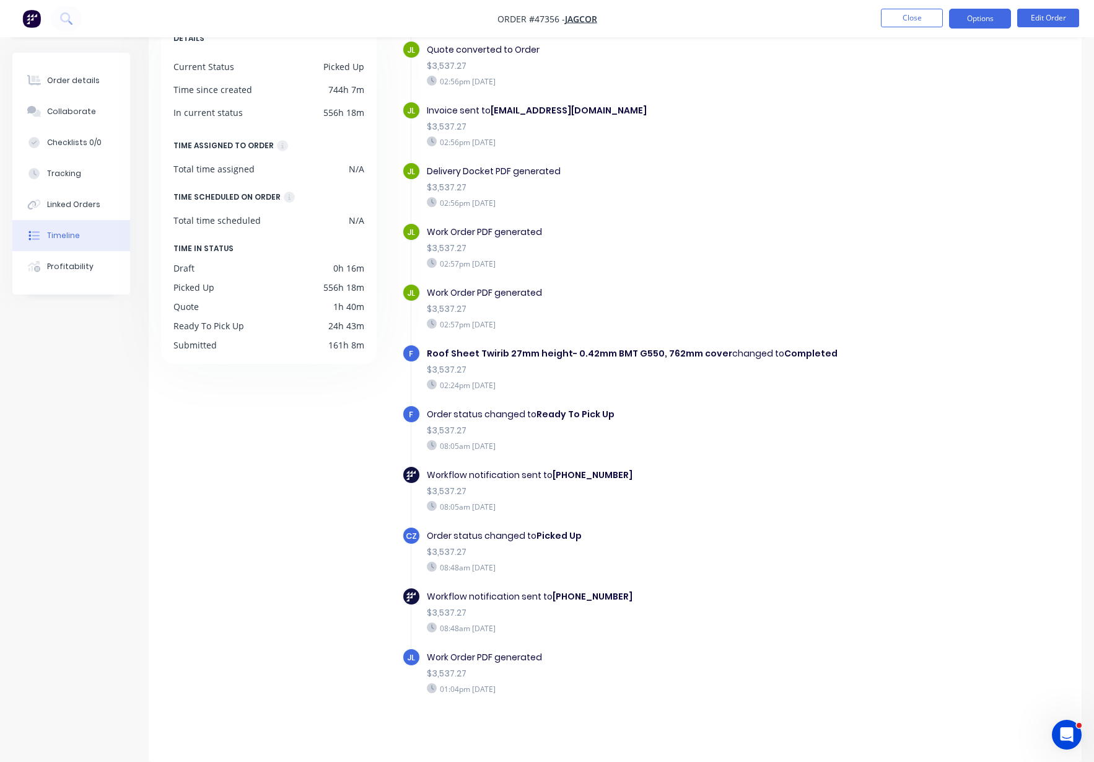
click at [990, 17] on button "Options" at bounding box center [980, 19] width 62 height 20
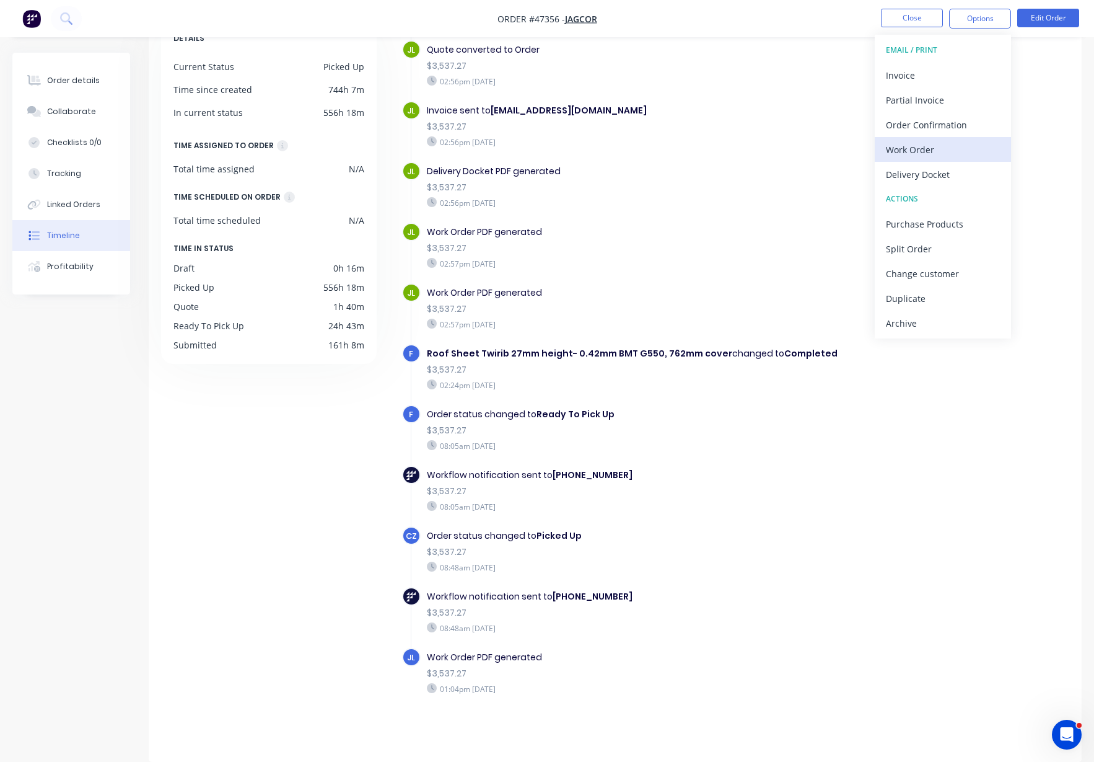
click at [941, 151] on div "Work Order" at bounding box center [943, 150] width 114 height 18
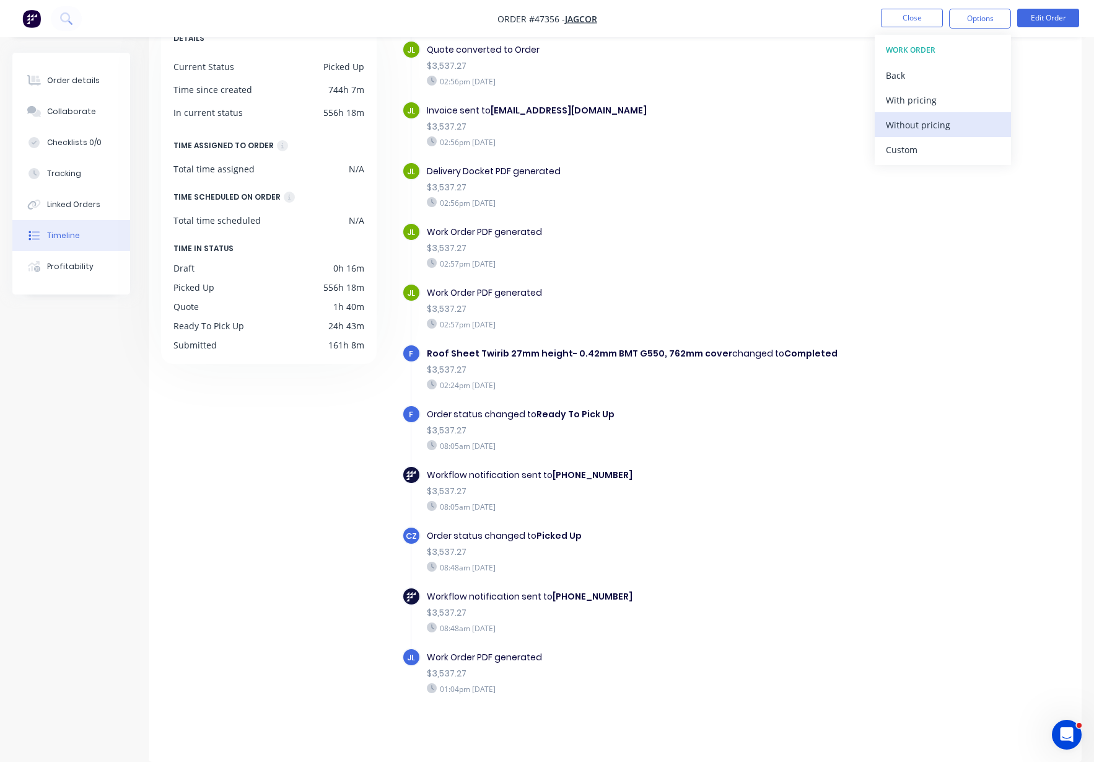
click at [943, 132] on div "Without pricing" at bounding box center [943, 125] width 114 height 18
